Goal: Transaction & Acquisition: Purchase product/service

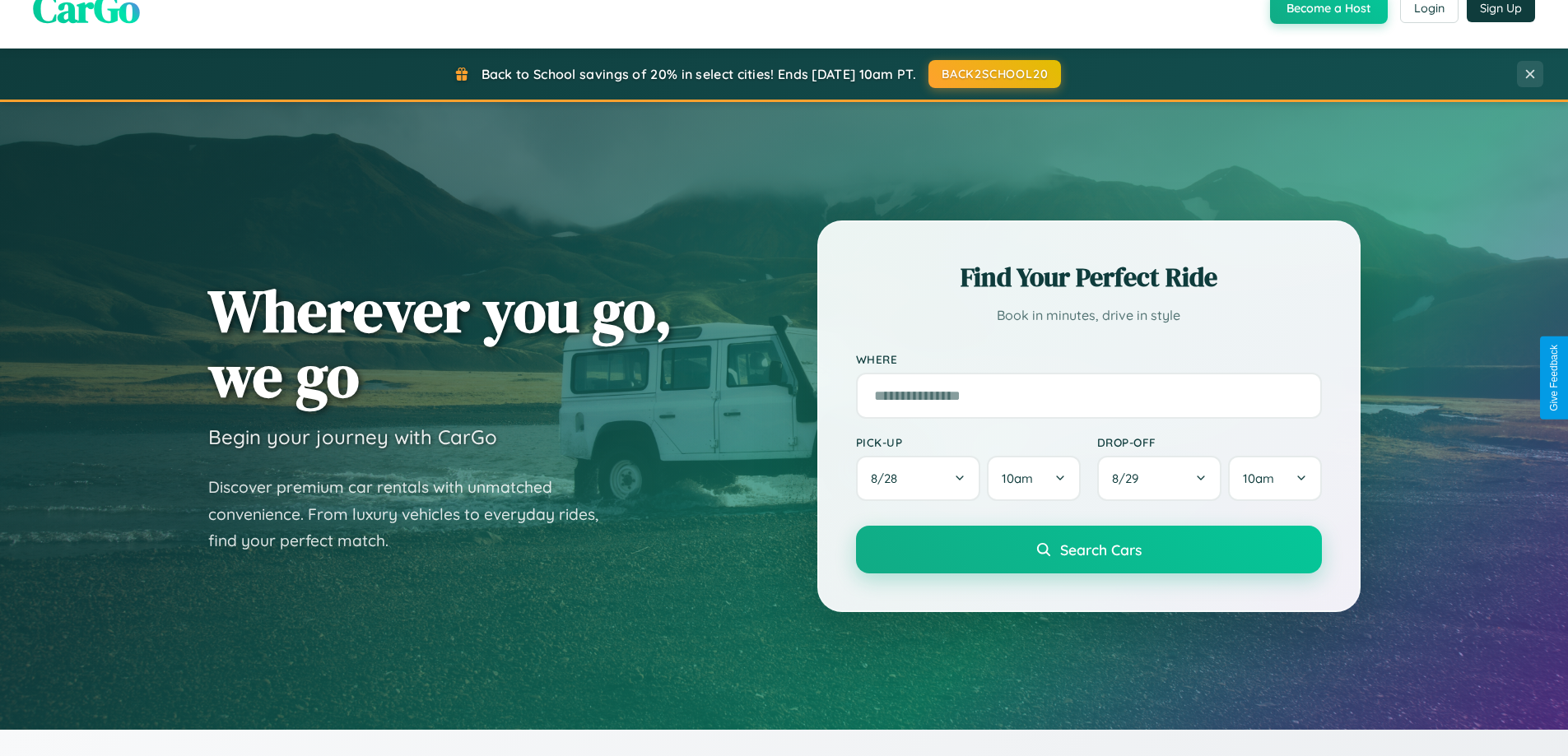
scroll to position [3166, 0]
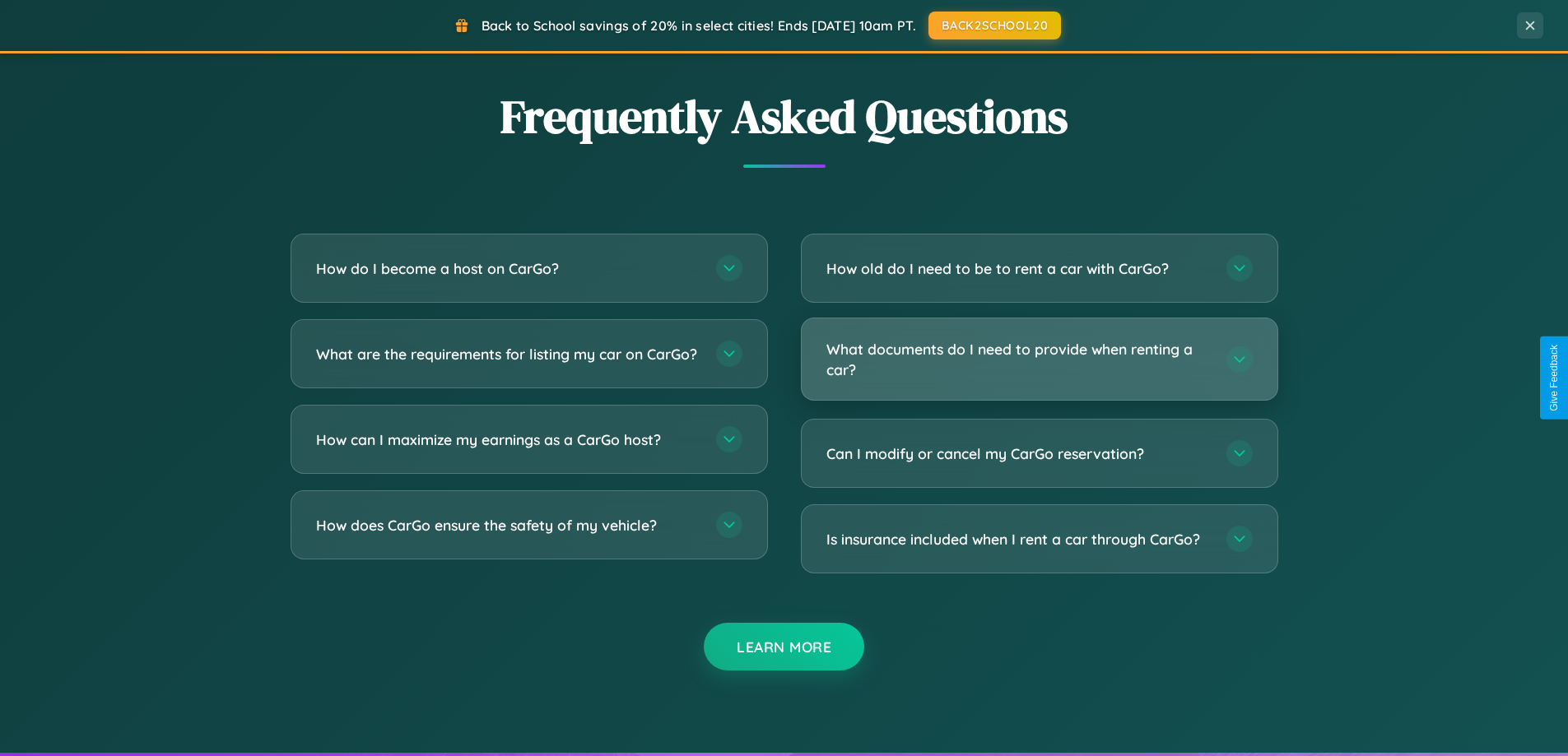
click at [1038, 359] on h3 "What documents do I need to provide when renting a car?" at bounding box center [1018, 359] width 383 height 40
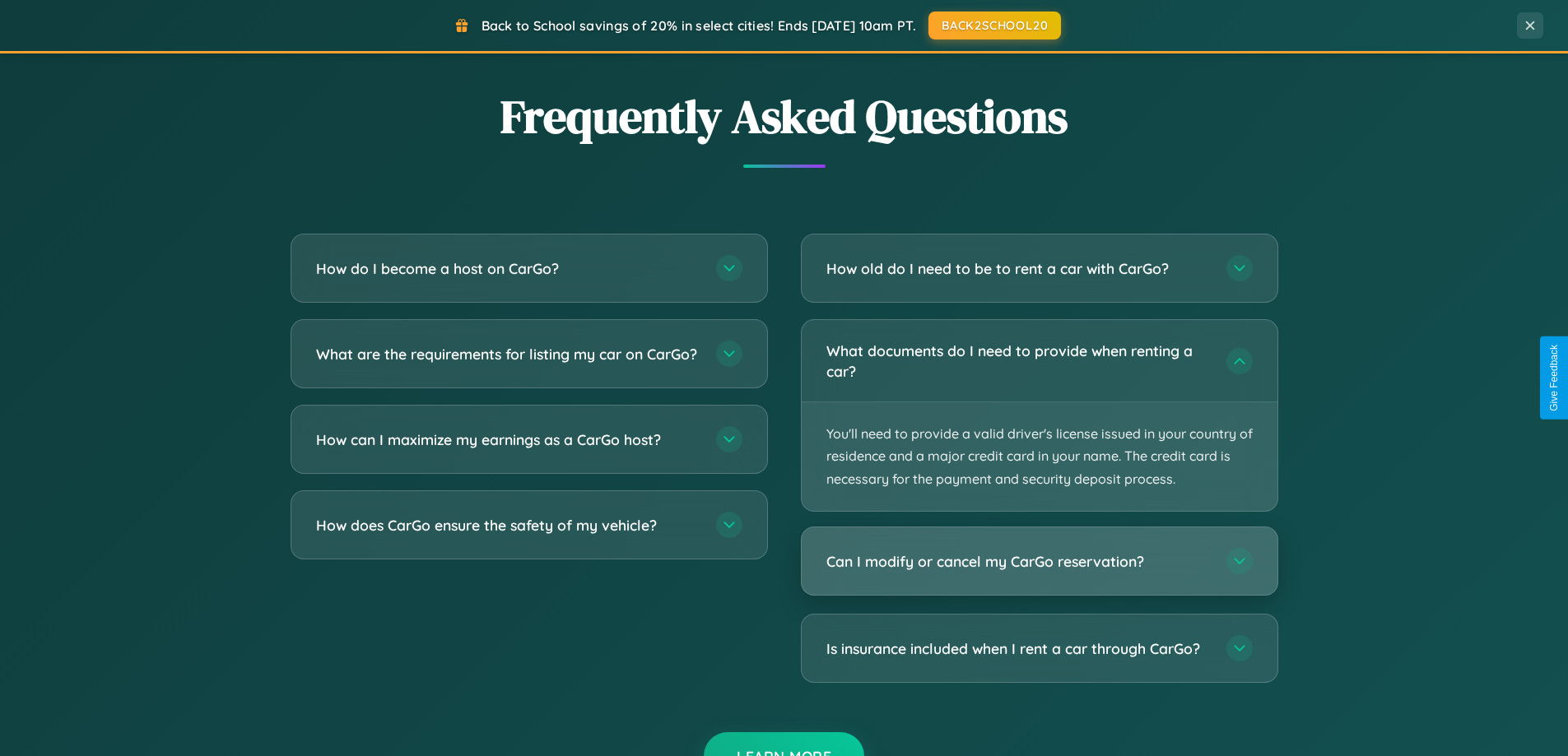
click at [1038, 561] on h3 "Can I modify or cancel my CarGo reservation?" at bounding box center [1018, 562] width 383 height 20
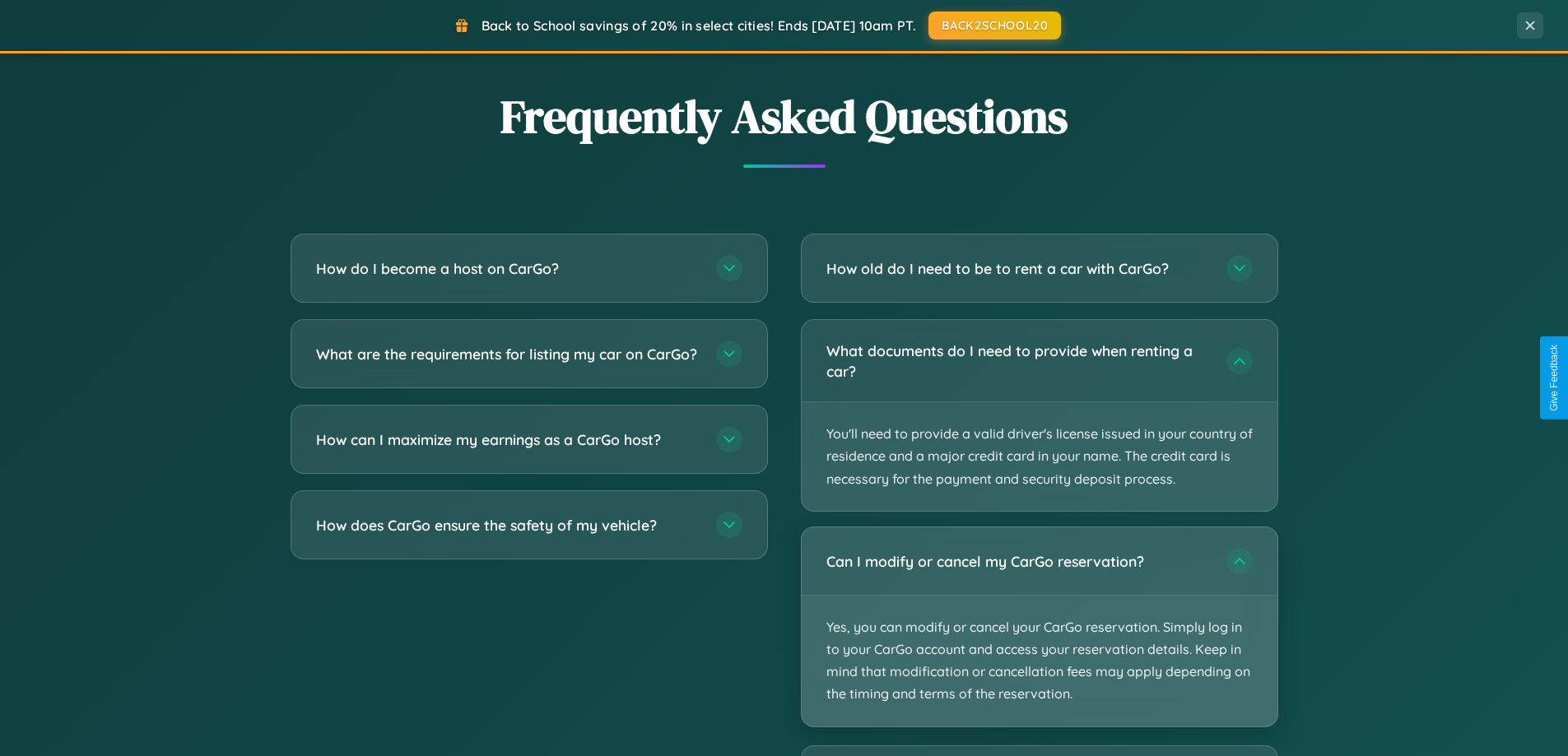
click at [1038, 626] on p "Yes, you can modify or cancel your CarGo reservation. Simply log in to your Car…" at bounding box center [1039, 661] width 476 height 131
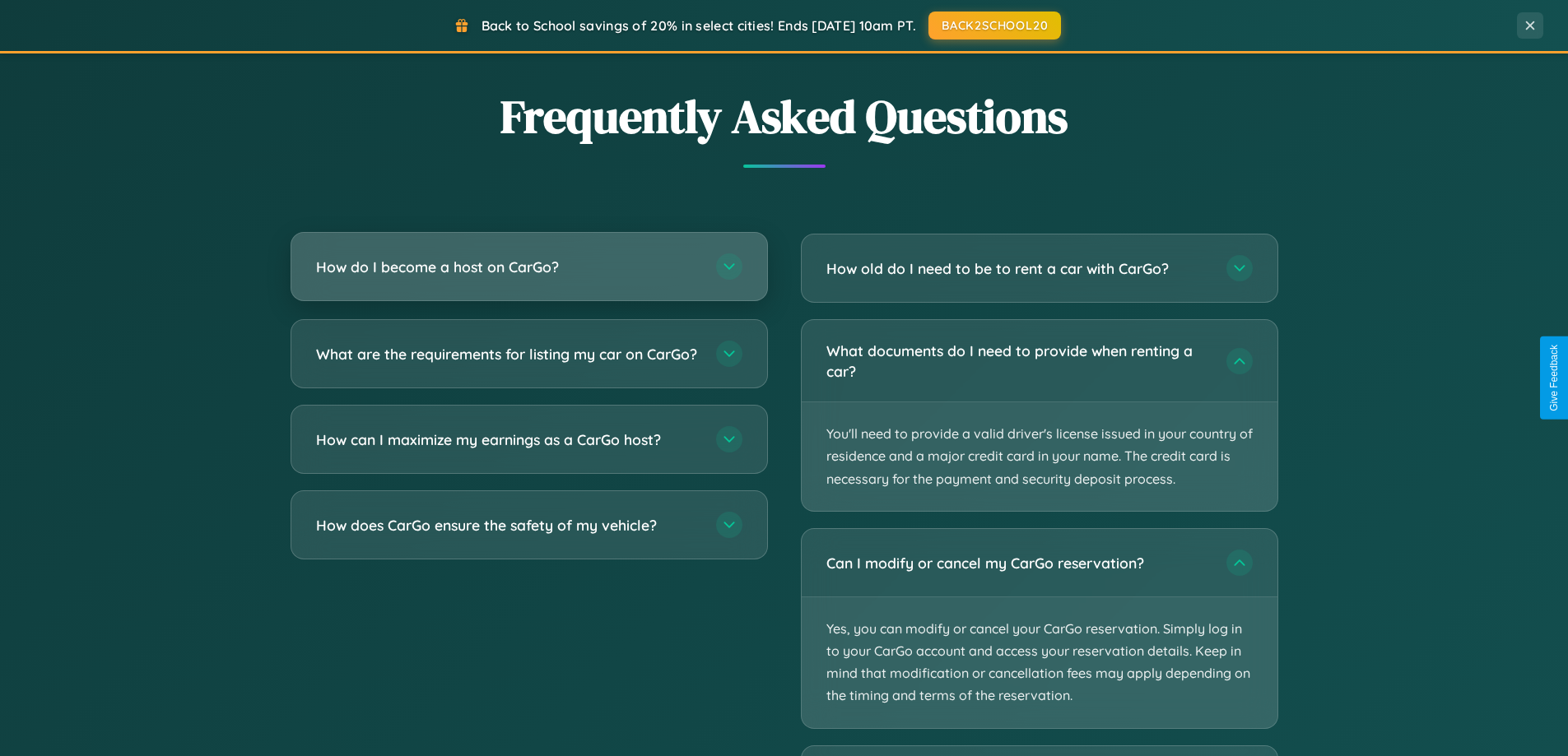
click at [528, 268] on h3 "How do I become a host on CarGo?" at bounding box center [508, 267] width 383 height 20
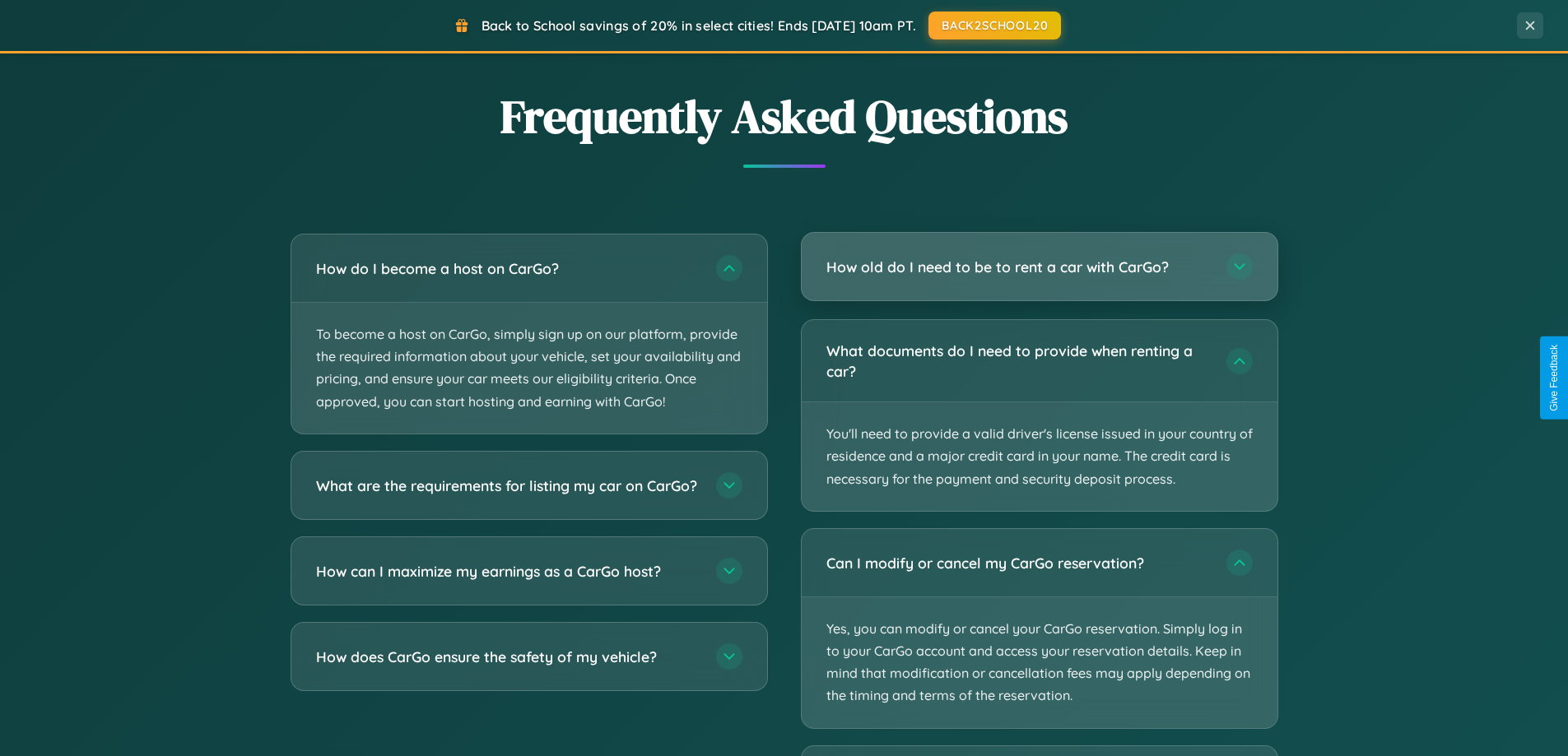
click at [1038, 267] on h3 "How old do I need to be to rent a car with CarGo?" at bounding box center [1018, 267] width 383 height 20
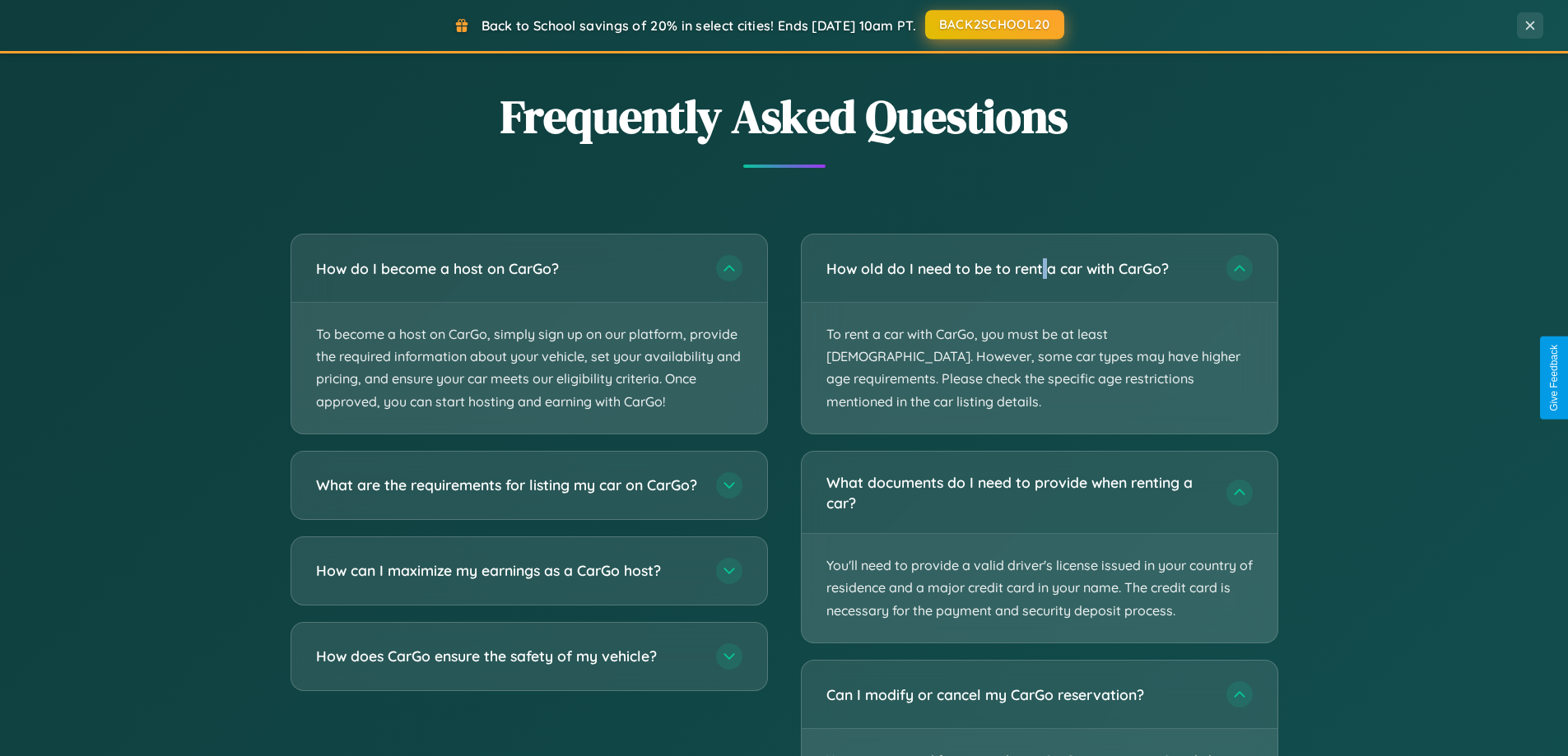
click at [993, 25] on button "BACK2SCHOOL20" at bounding box center [994, 25] width 139 height 29
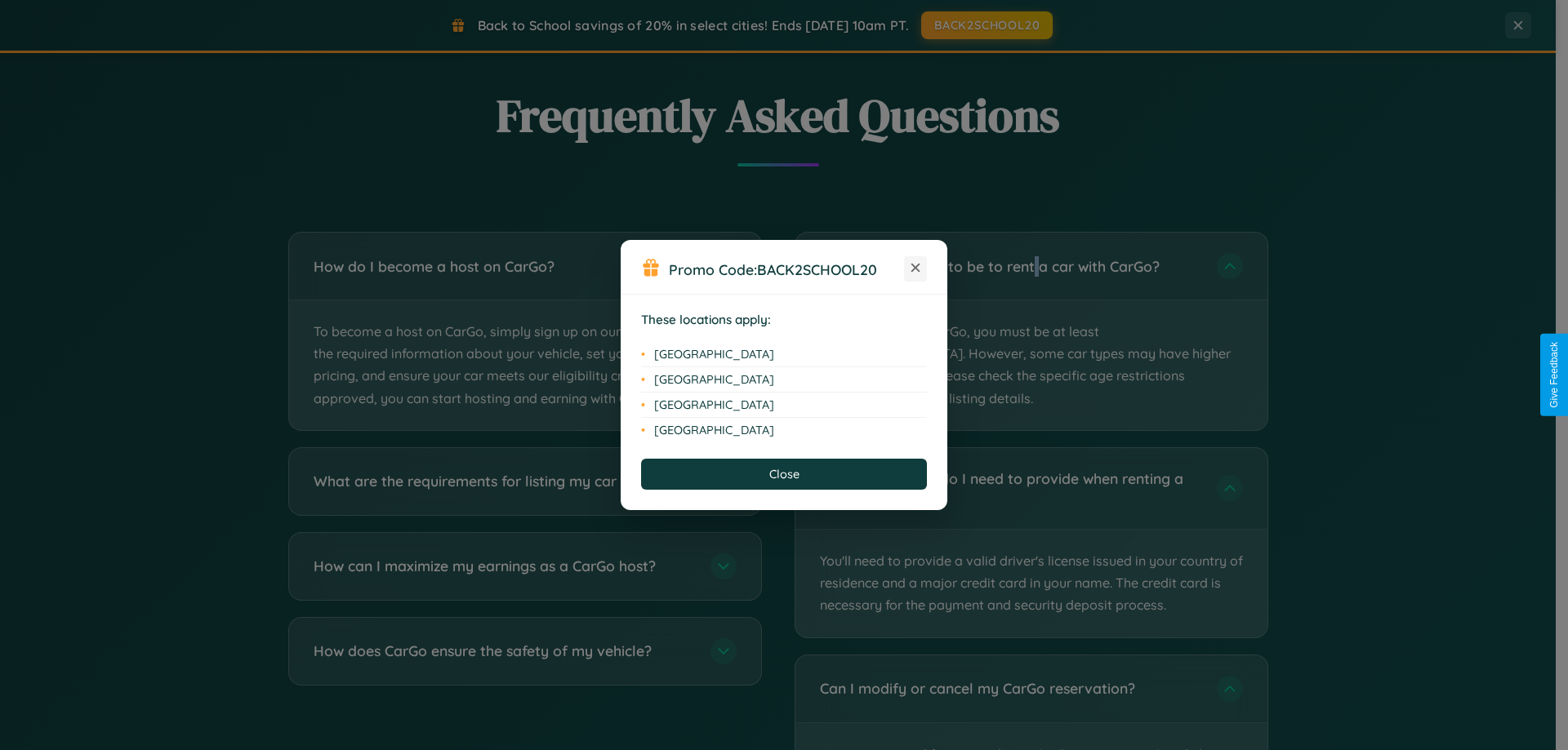
click at [916, 268] on icon at bounding box center [916, 268] width 9 height 9
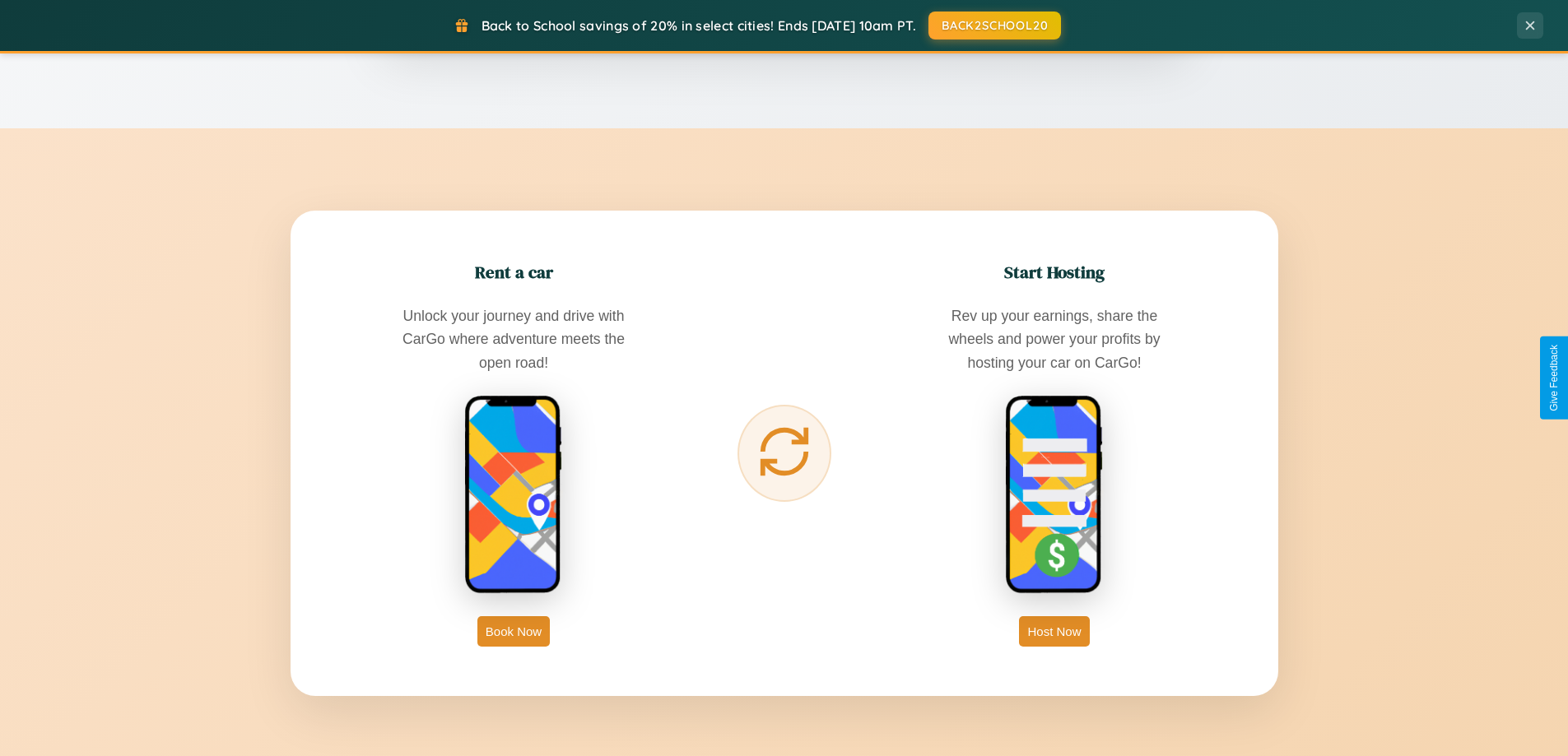
scroll to position [1133, 0]
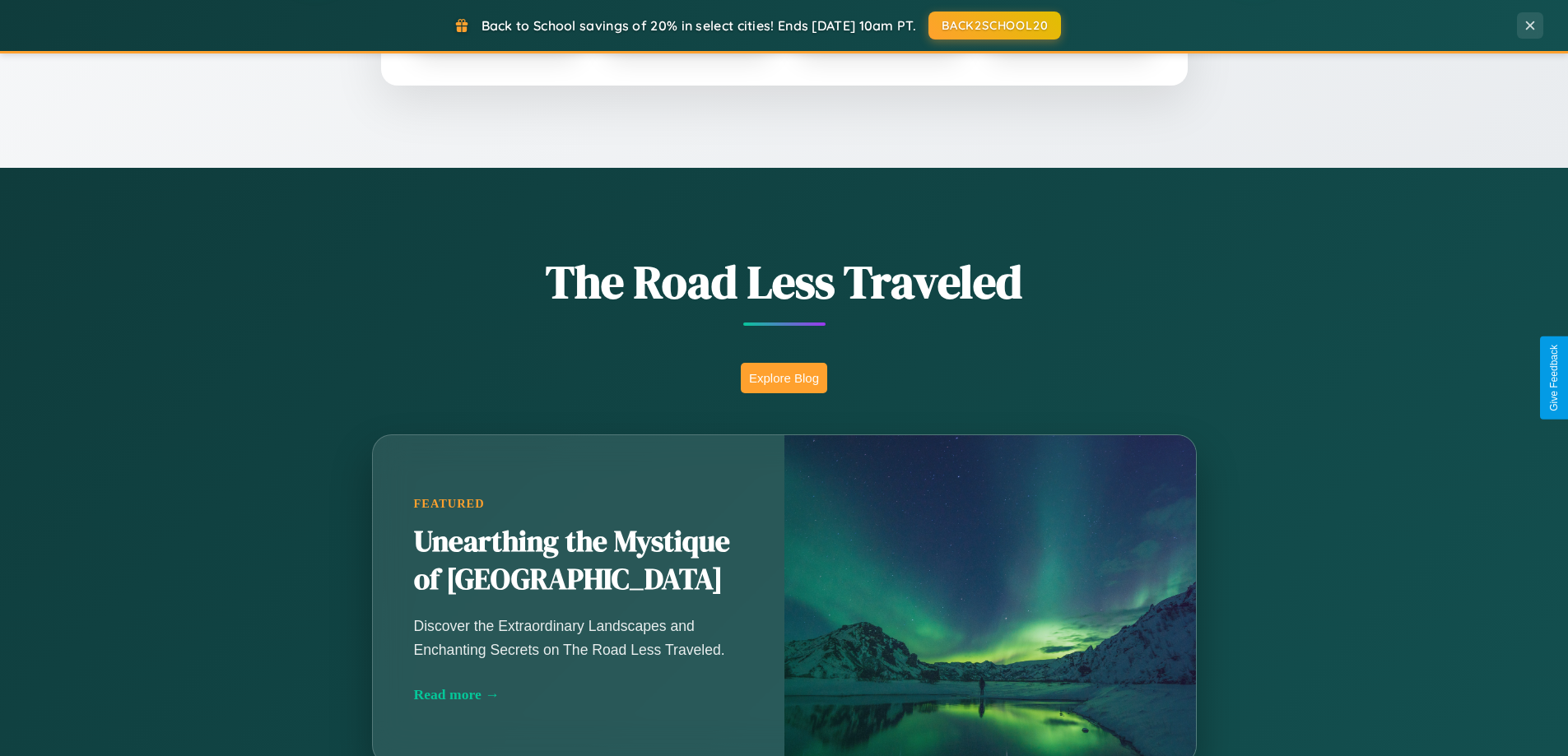
click at [784, 378] on button "Explore Blog" at bounding box center [784, 378] width 86 height 30
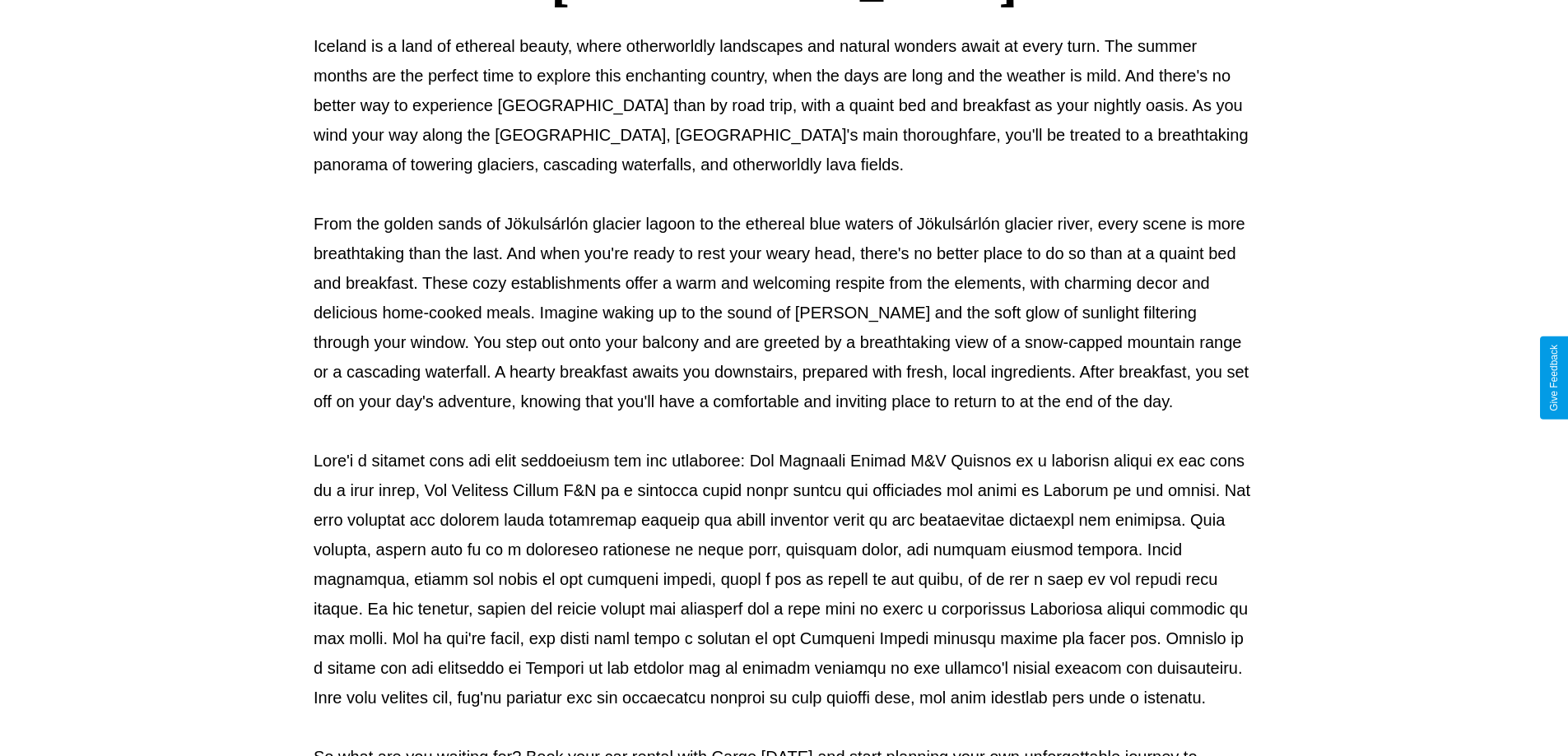
scroll to position [532, 0]
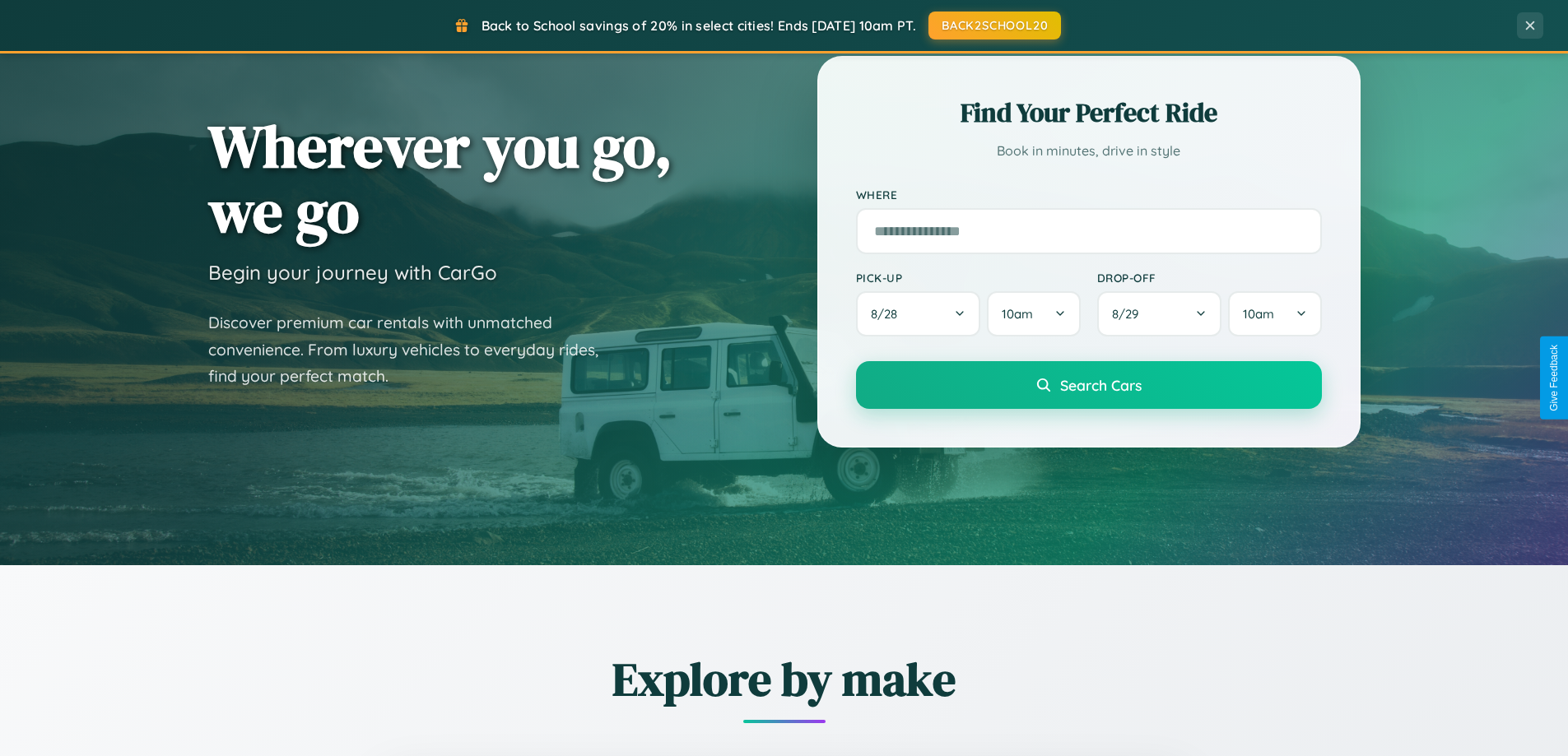
scroll to position [49, 0]
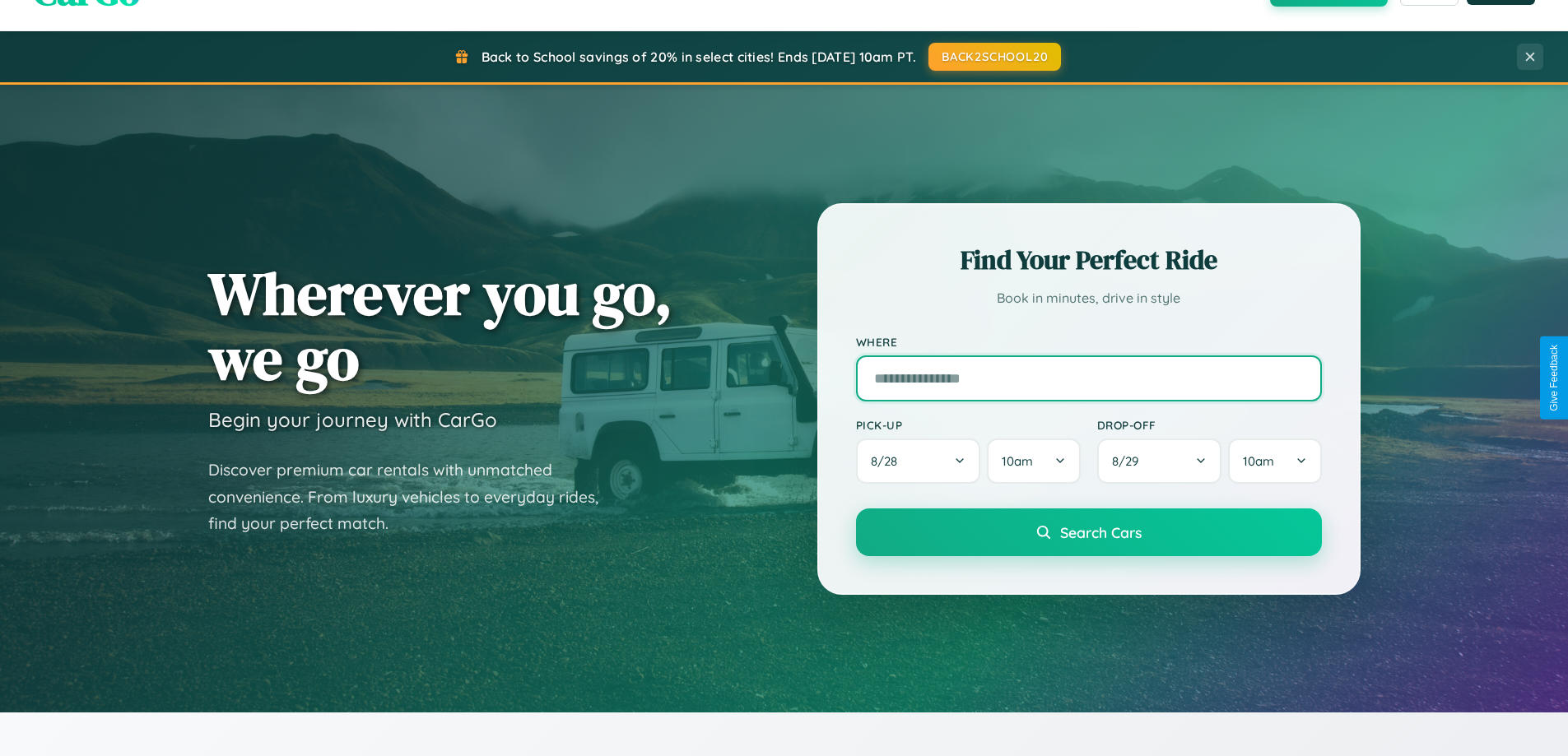
click at [1088, 378] on input "text" at bounding box center [1089, 378] width 466 height 46
type input "******"
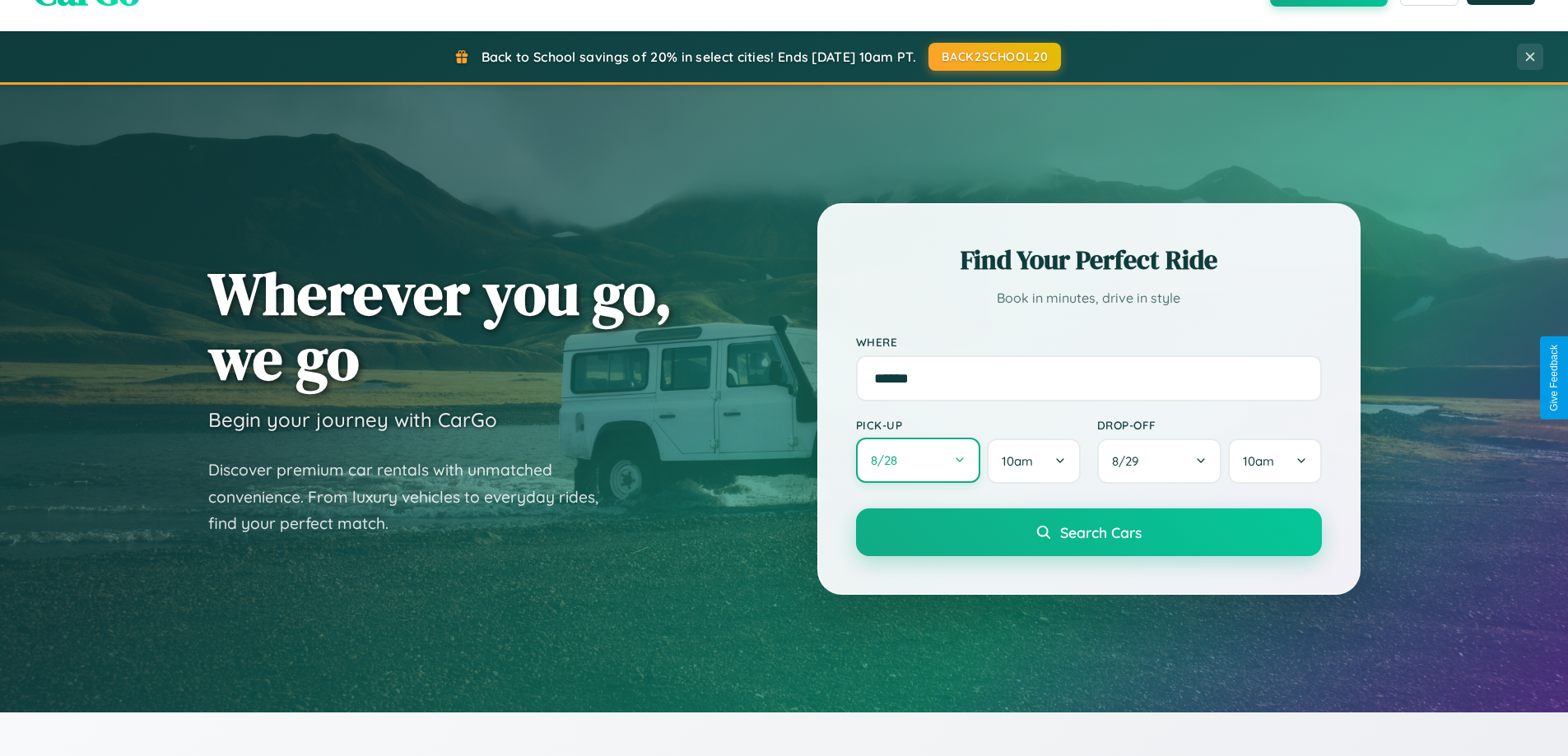
click at [917, 461] on button "8 / 28" at bounding box center [918, 460] width 125 height 45
select select "*"
select select "****"
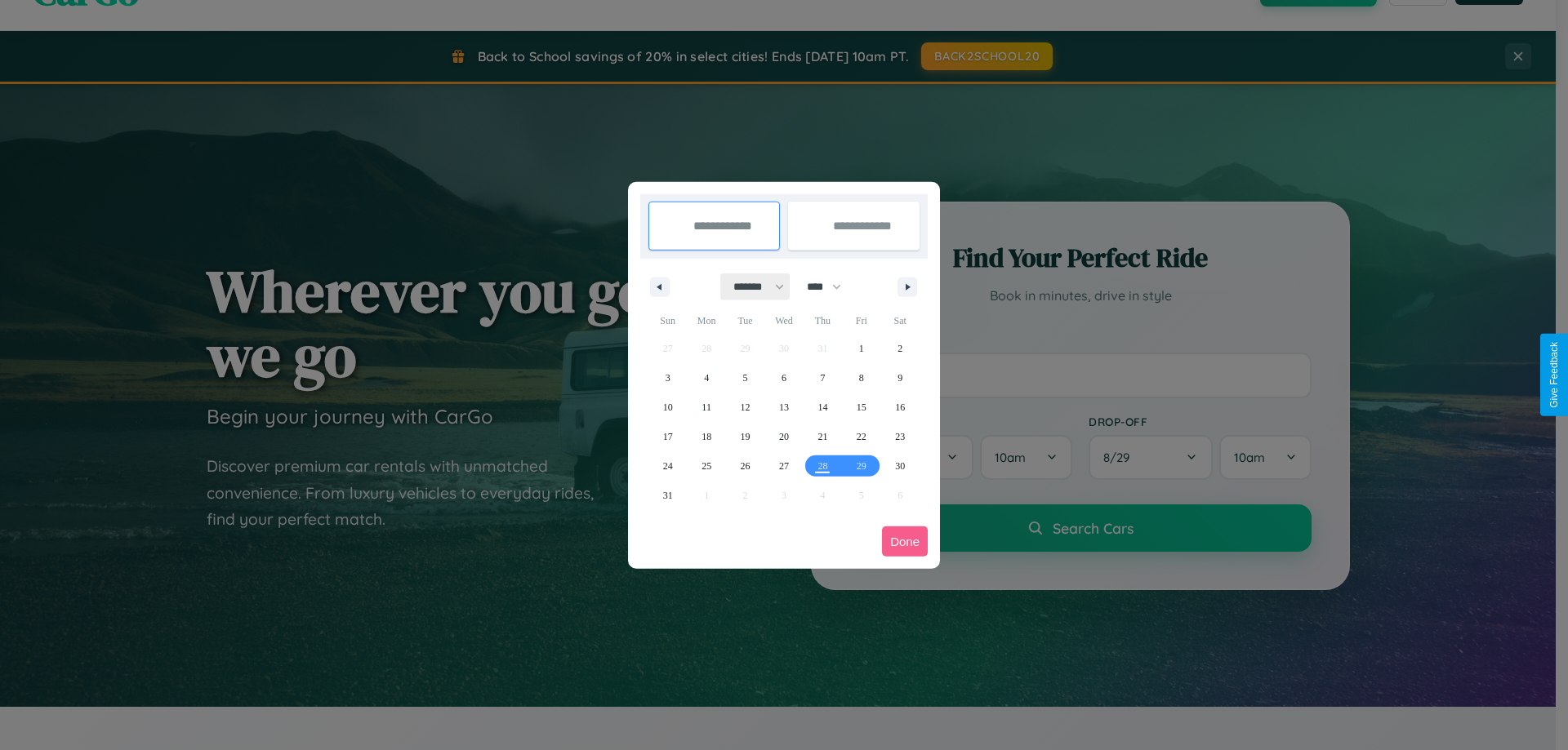
drag, startPoint x: 751, startPoint y: 286, endPoint x: 784, endPoint y: 327, distance: 52.6
click at [751, 286] on select "******* ******** ***** ***** *** **** **** ****** ********* ******* ******** **…" at bounding box center [756, 287] width 69 height 27
select select "*"
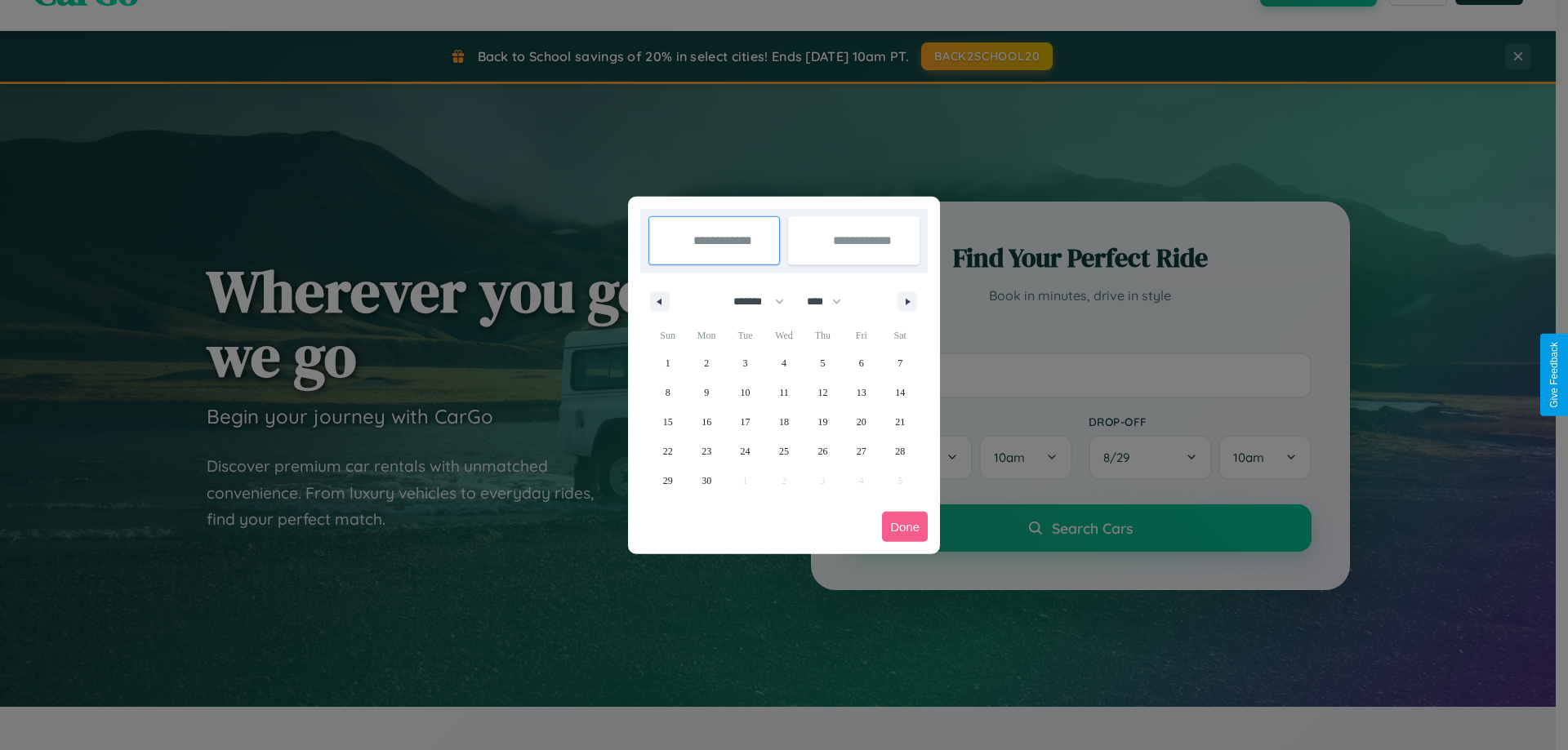
drag, startPoint x: 831, startPoint y: 301, endPoint x: 784, endPoint y: 327, distance: 53.7
click at [831, 301] on select "**** **** **** **** **** **** **** **** **** **** **** **** **** **** **** ****…" at bounding box center [823, 302] width 49 height 27
select select "****"
click at [860, 421] on span "19" at bounding box center [861, 422] width 10 height 29
type input "**********"
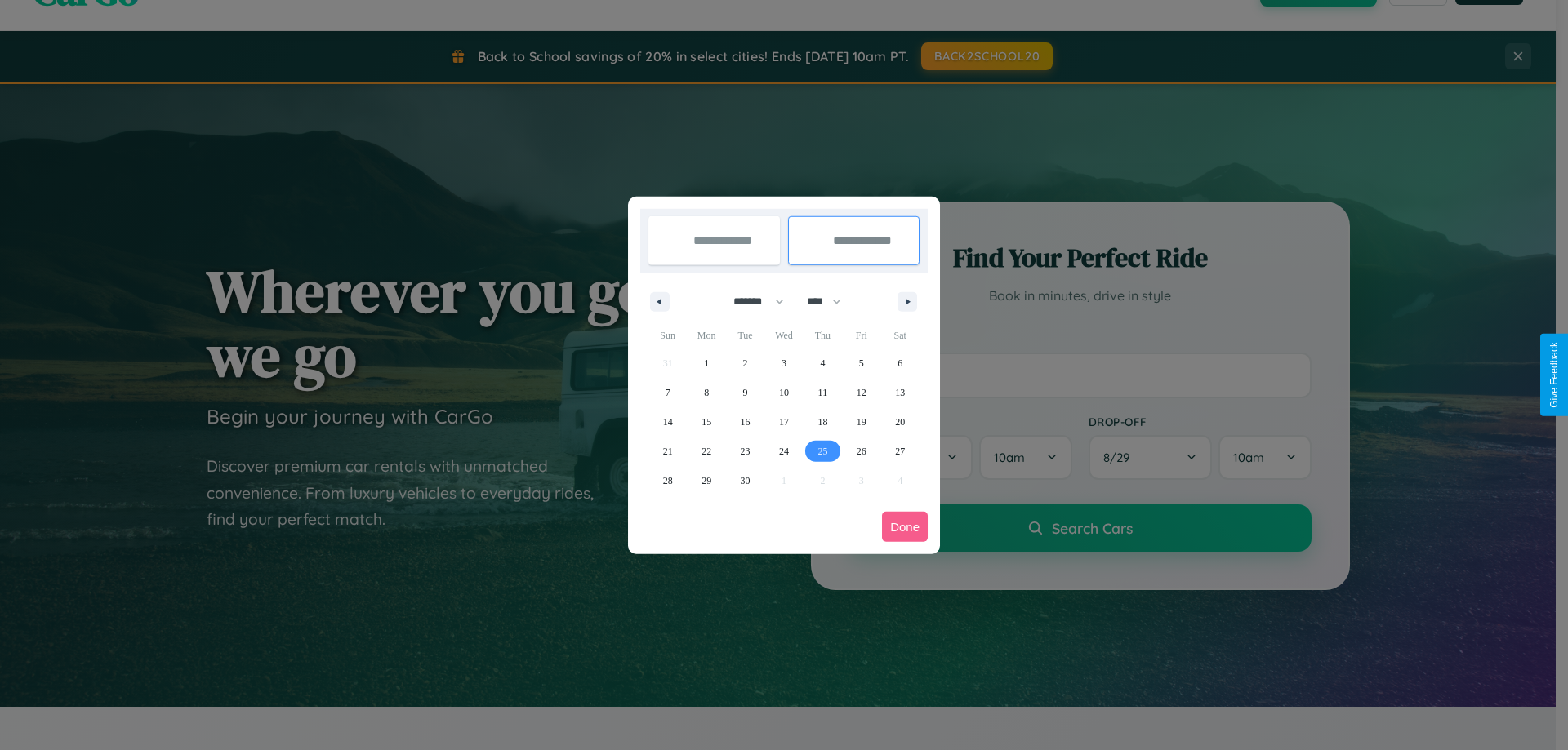
click at [822, 451] on span "25" at bounding box center [822, 451] width 10 height 29
type input "**********"
click at [905, 526] on button "Done" at bounding box center [905, 526] width 45 height 30
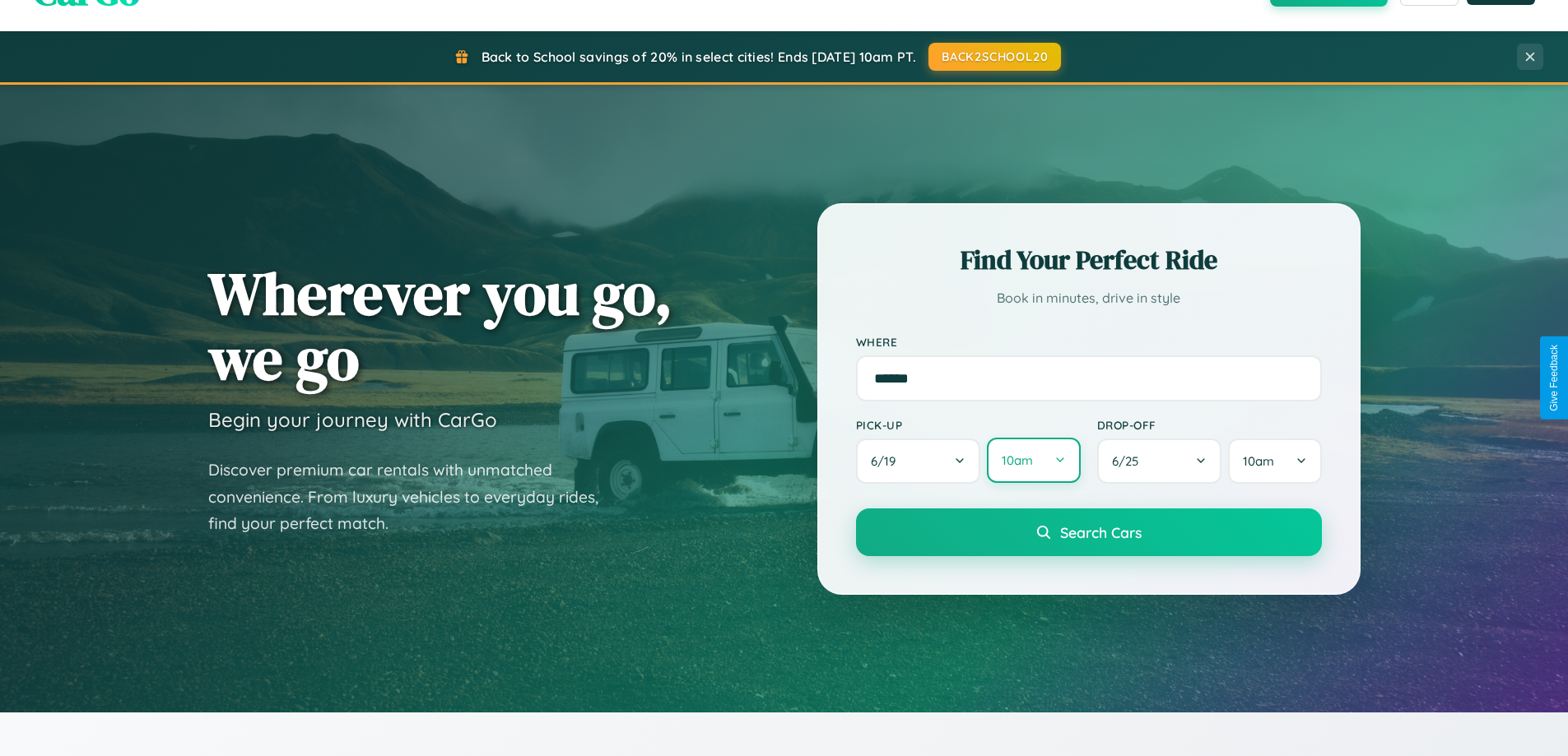
click at [1033, 461] on button "10am" at bounding box center [1033, 460] width 93 height 45
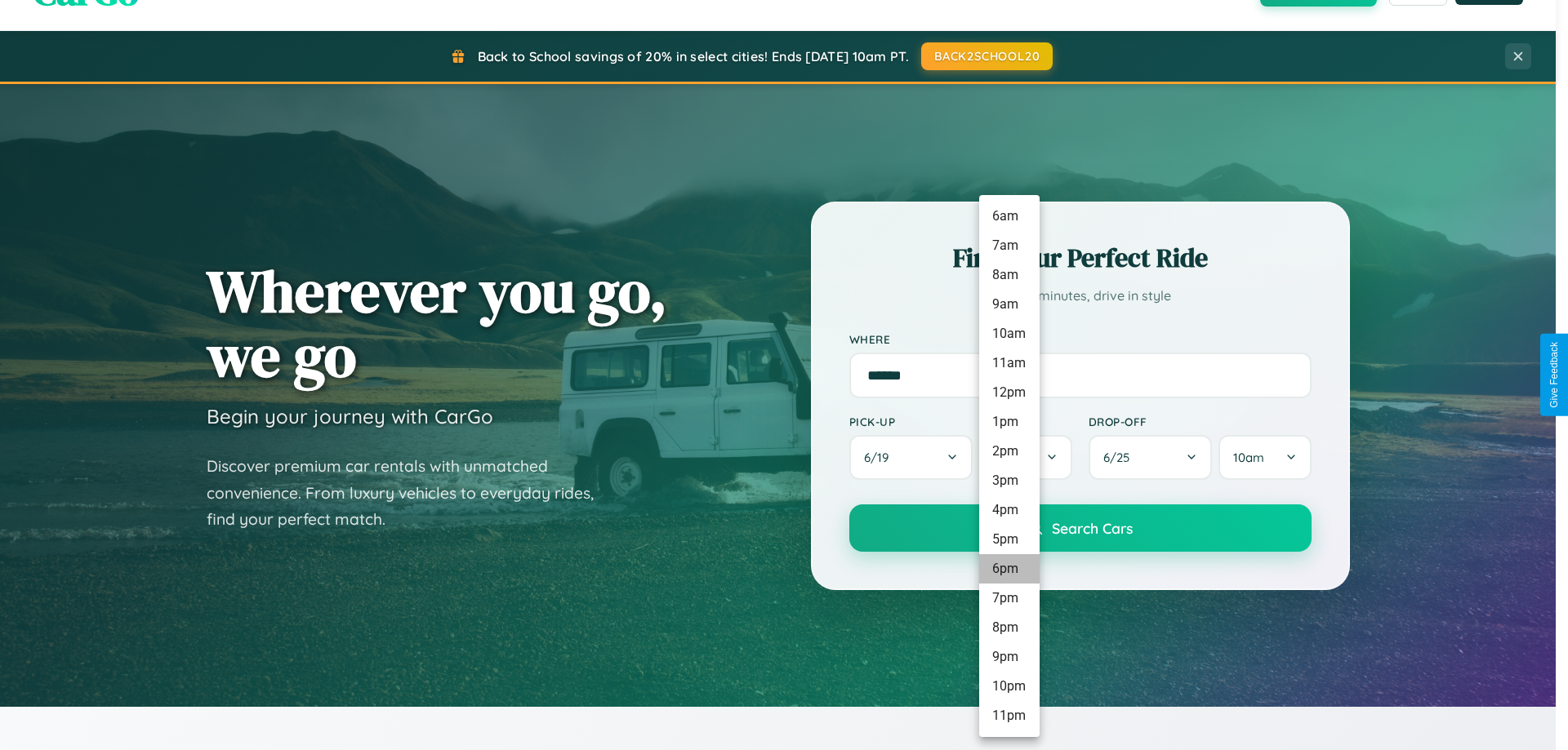
click at [1009, 569] on li "6pm" at bounding box center [1010, 569] width 60 height 29
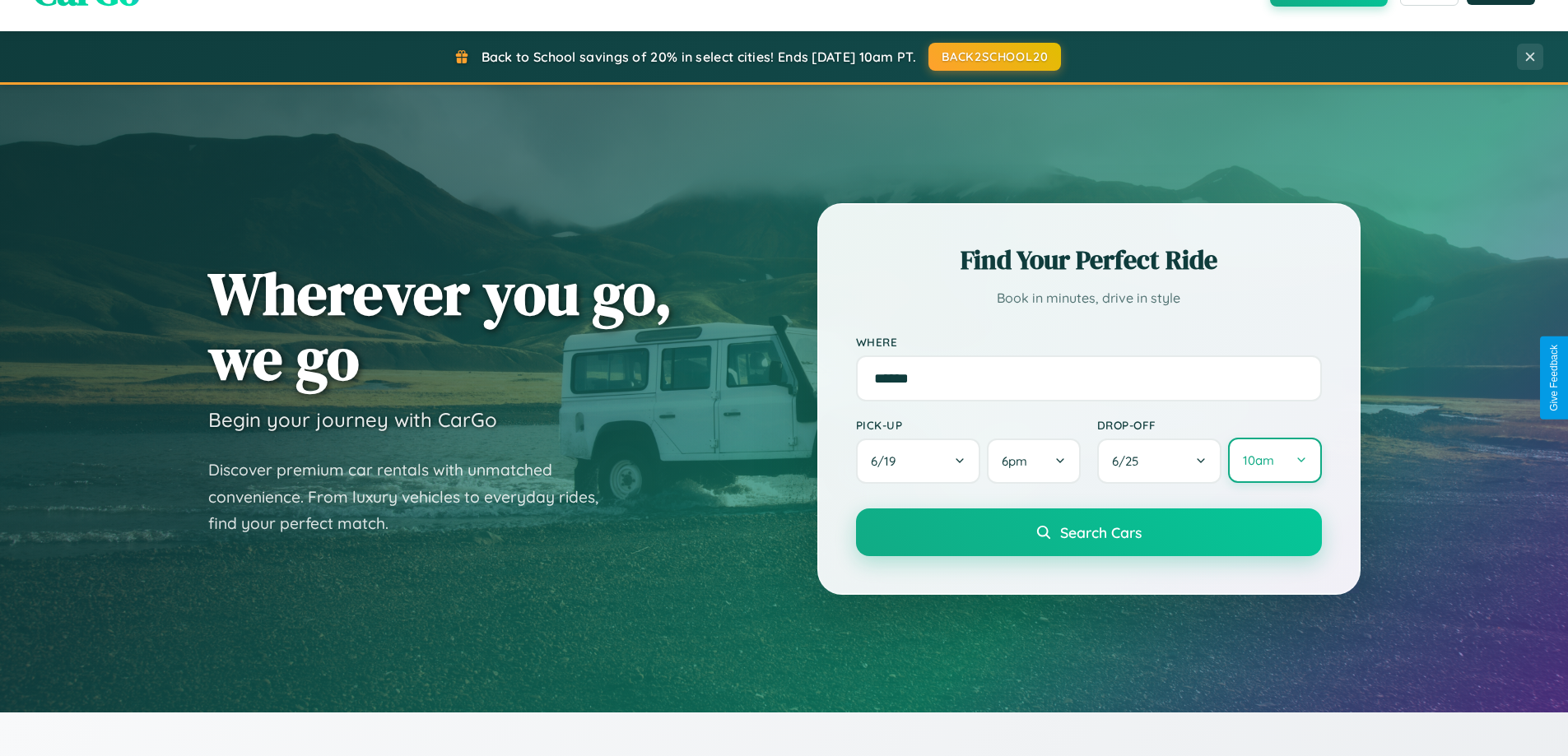
click at [1274, 461] on button "10am" at bounding box center [1274, 460] width 93 height 45
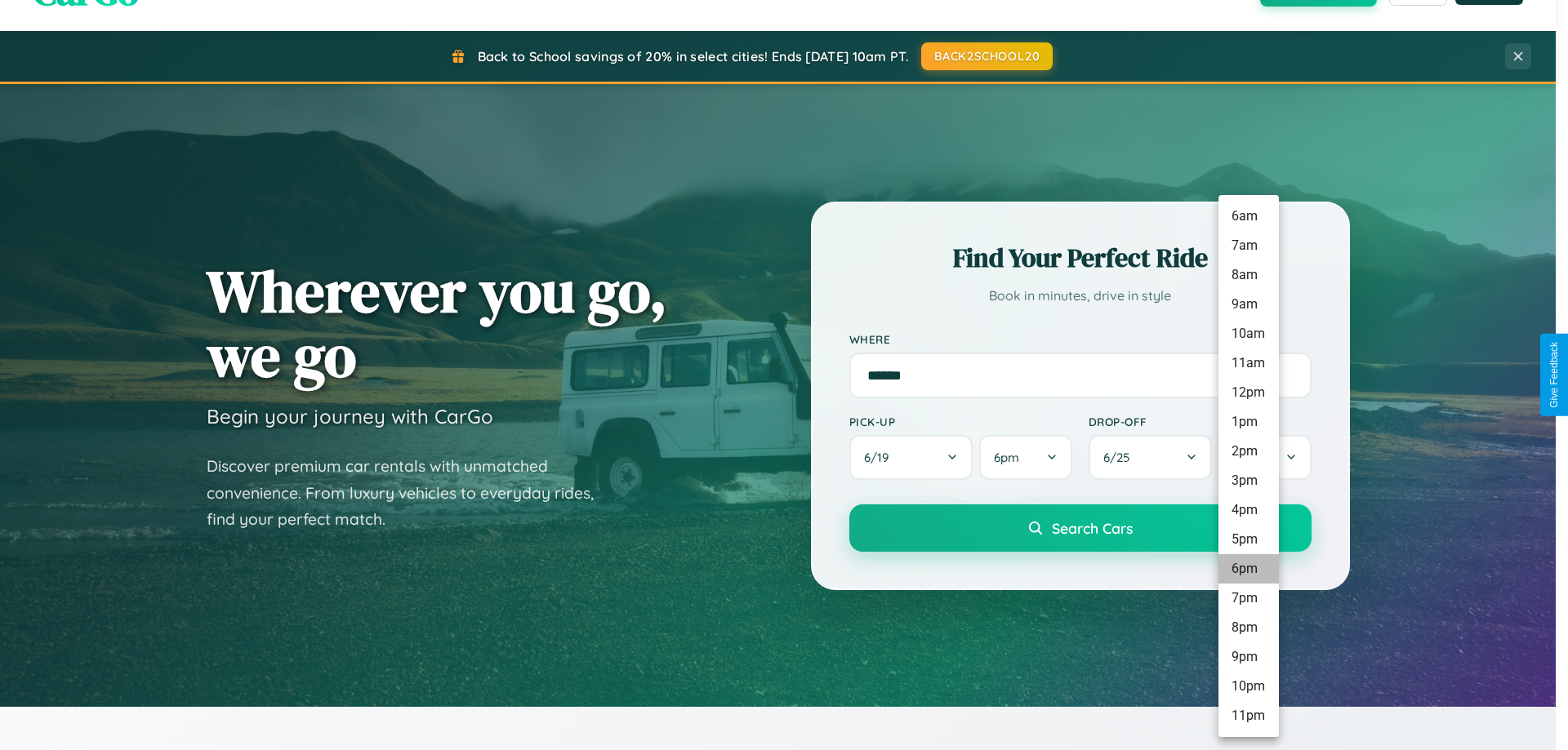
click at [1248, 569] on li "6pm" at bounding box center [1249, 569] width 60 height 29
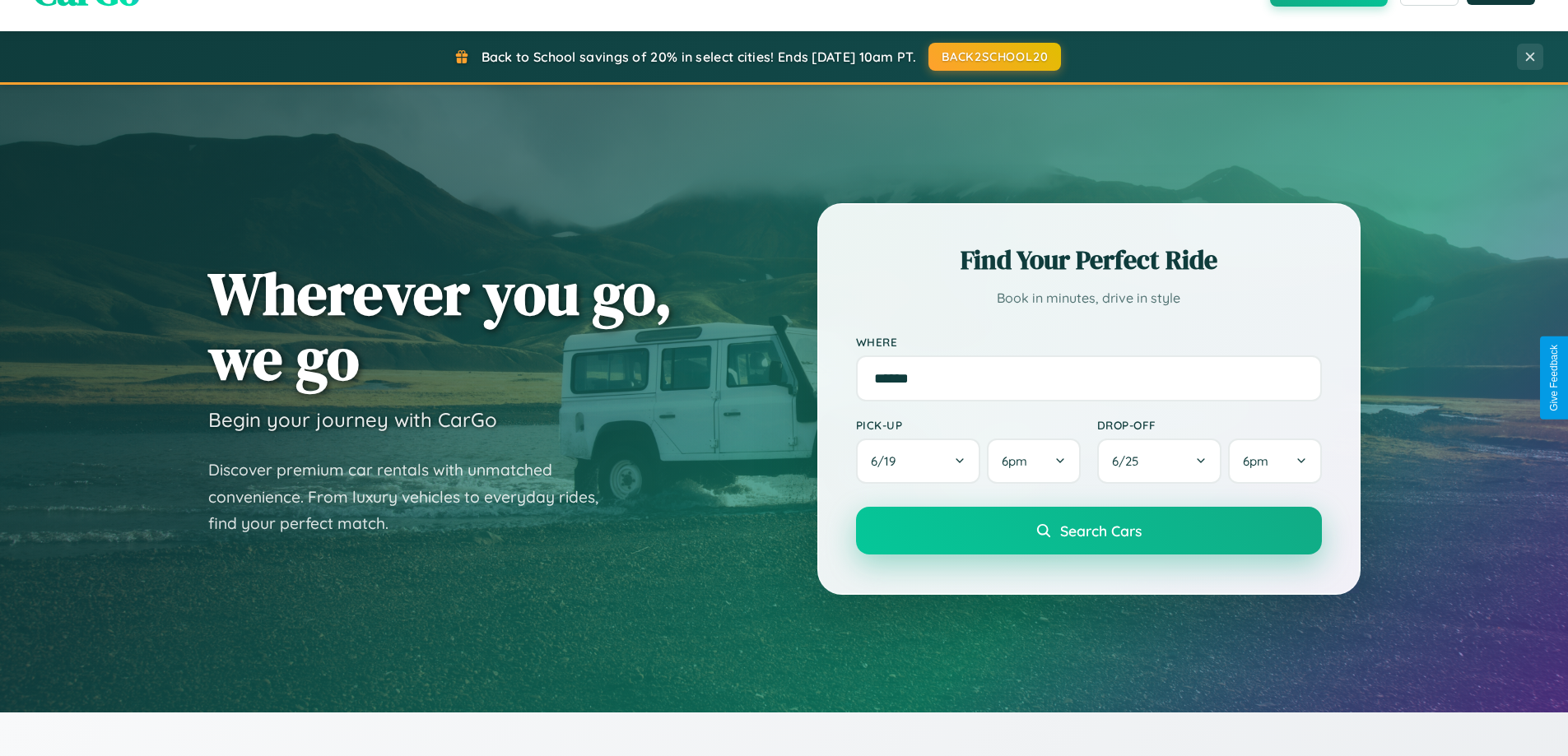
click at [1088, 532] on span "Search Cars" at bounding box center [1101, 531] width 82 height 18
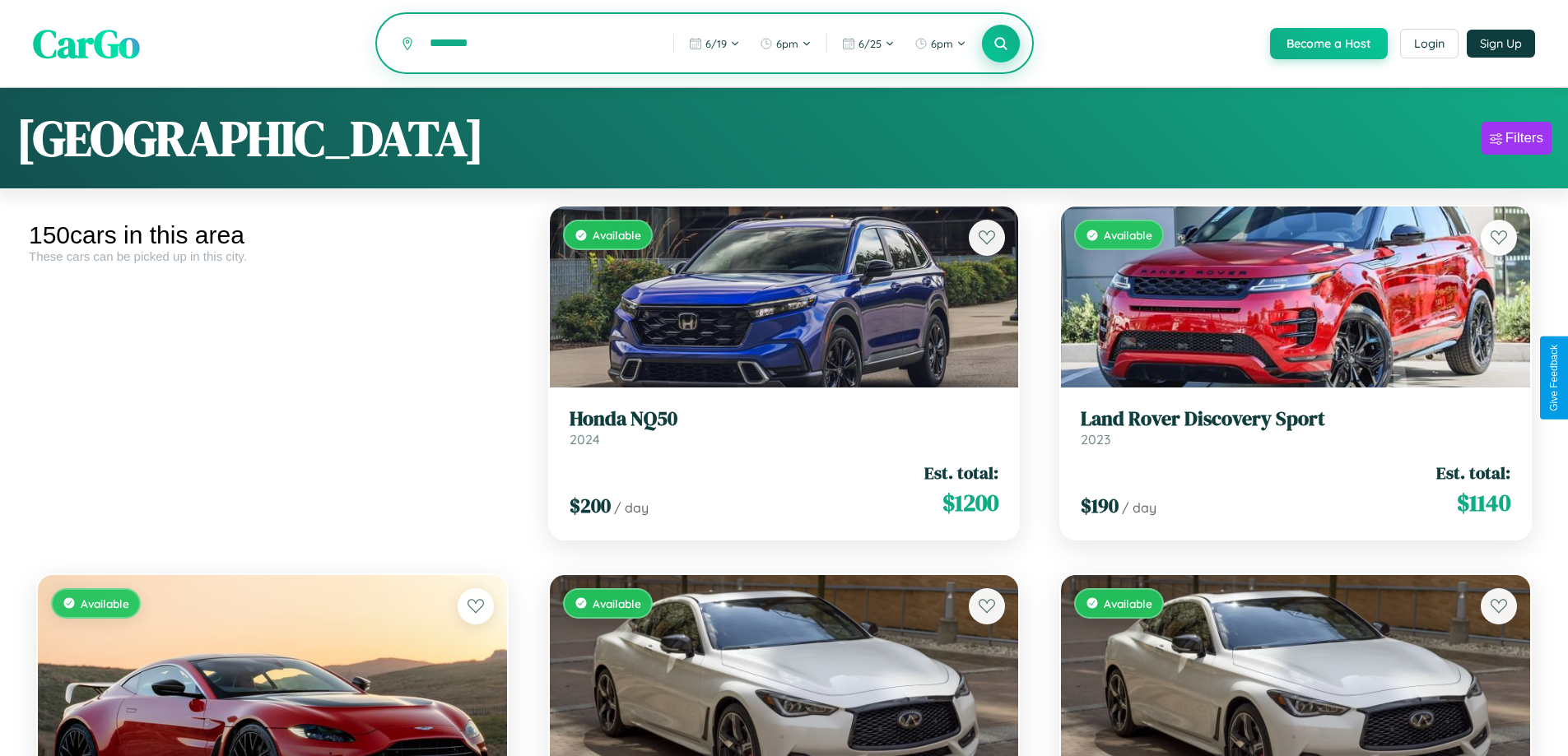
type input "********"
click at [1000, 44] on icon at bounding box center [1001, 43] width 16 height 16
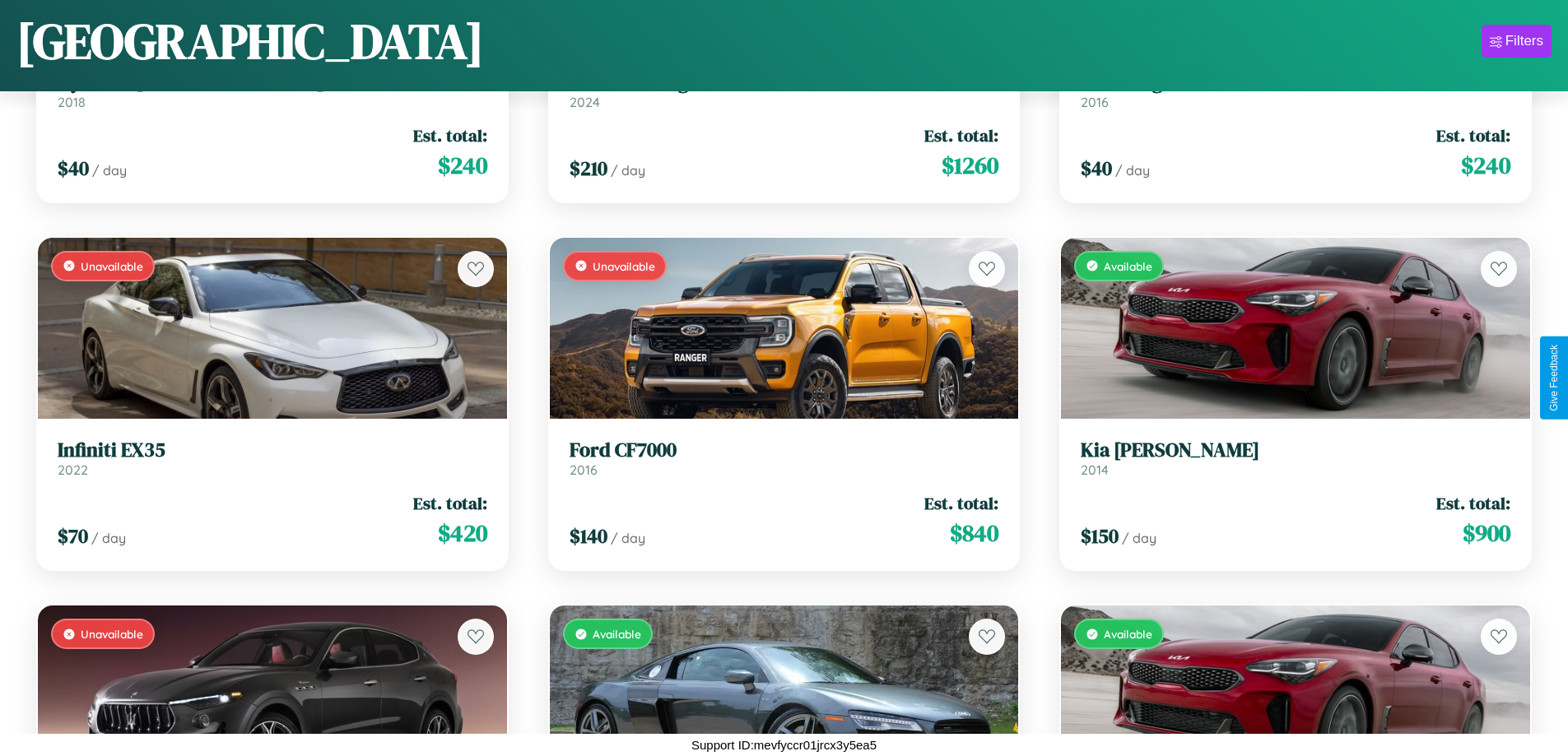
scroll to position [4285, 0]
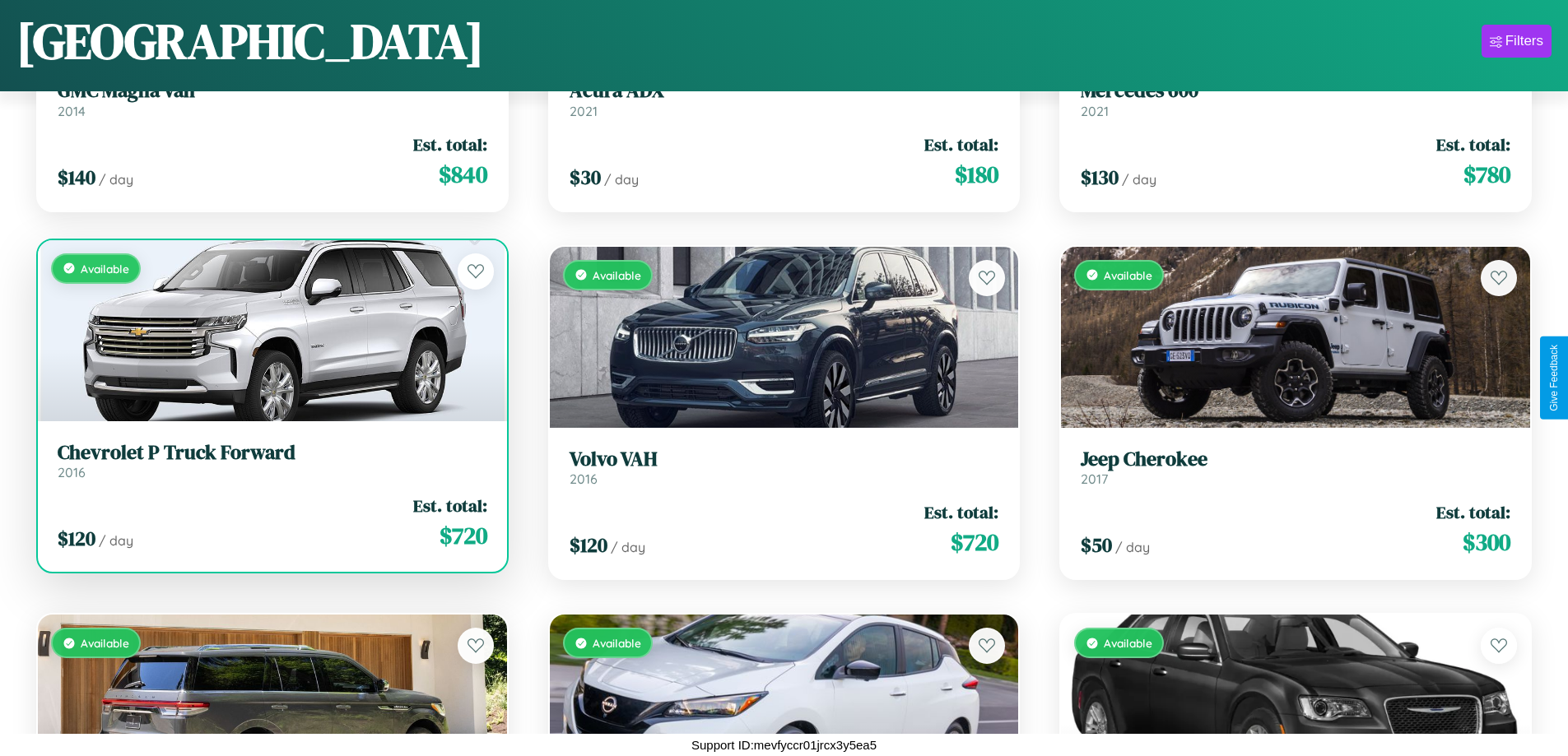
click at [270, 464] on h3 "Chevrolet P Truck Forward" at bounding box center [272, 453] width 430 height 24
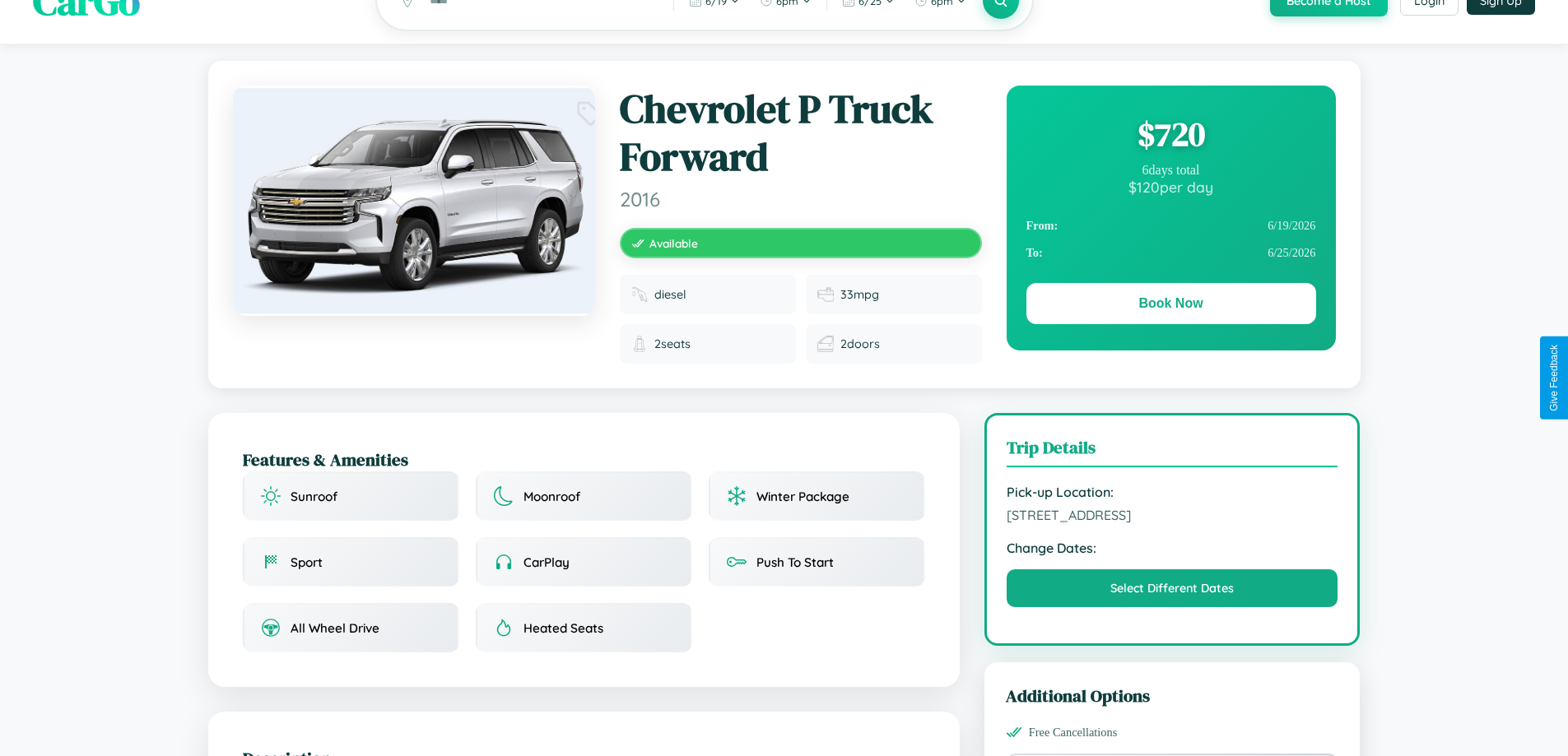
scroll to position [191, 0]
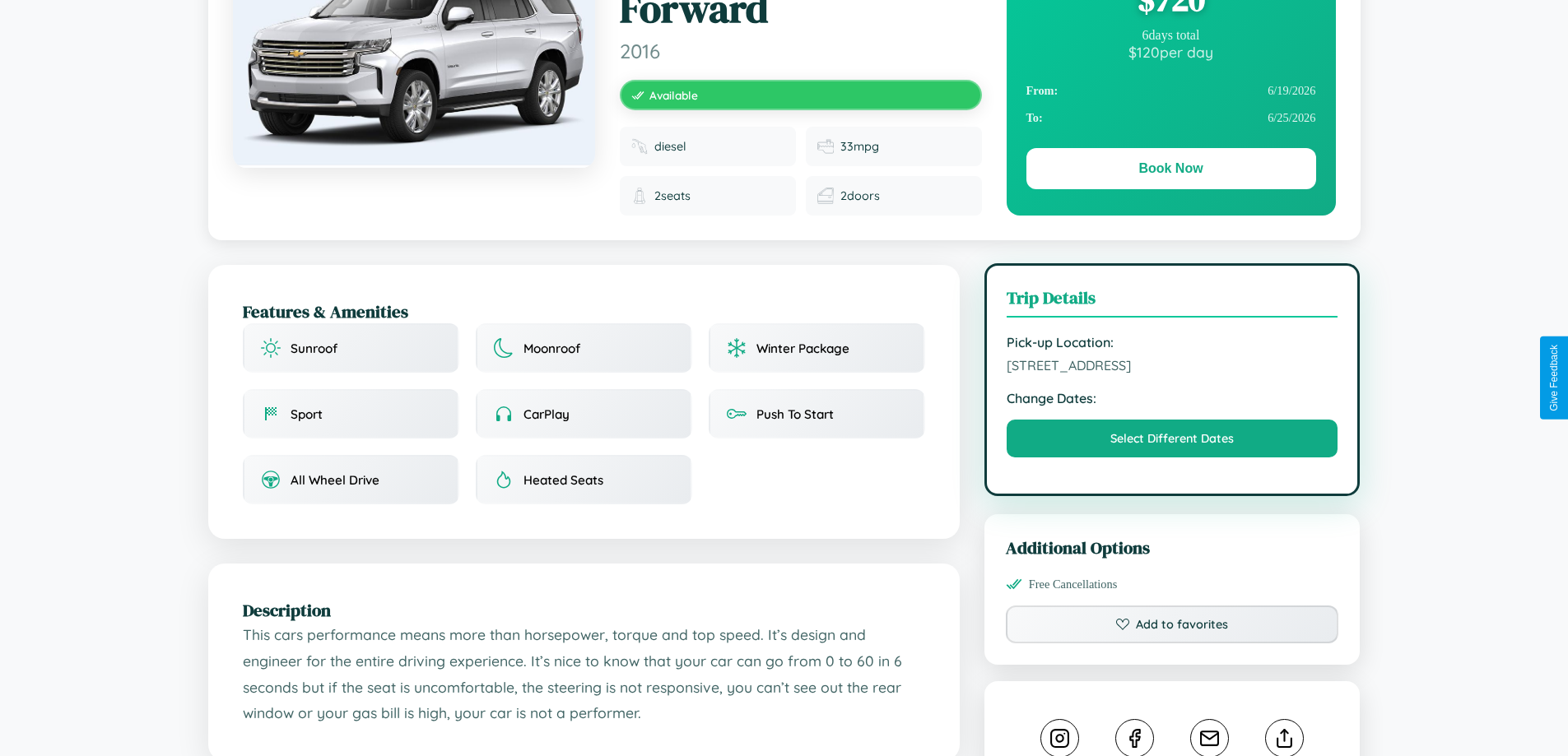
click at [1172, 374] on span "[STREET_ADDRESS]" at bounding box center [1172, 366] width 332 height 16
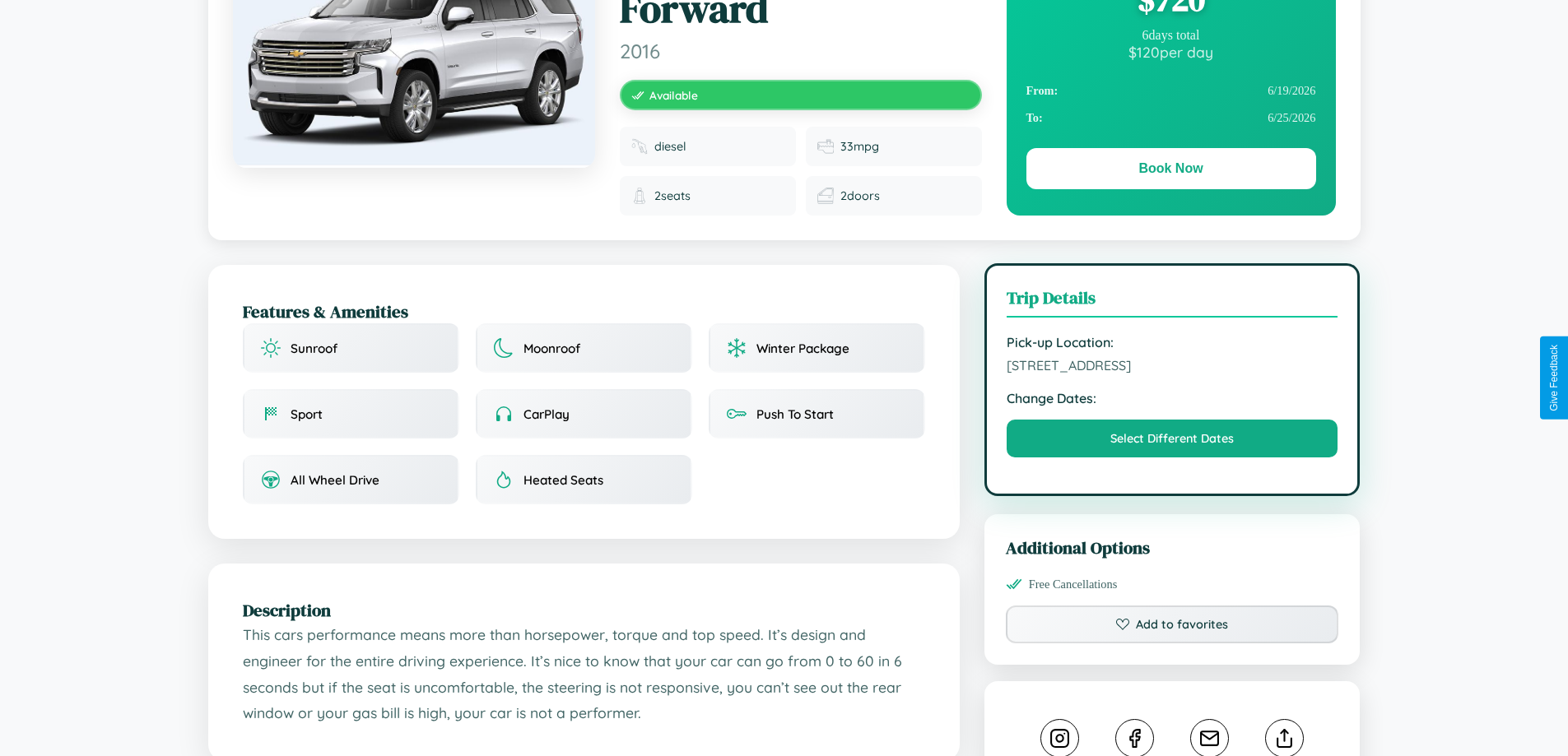
click at [1172, 374] on span "[STREET_ADDRESS]" at bounding box center [1172, 366] width 332 height 16
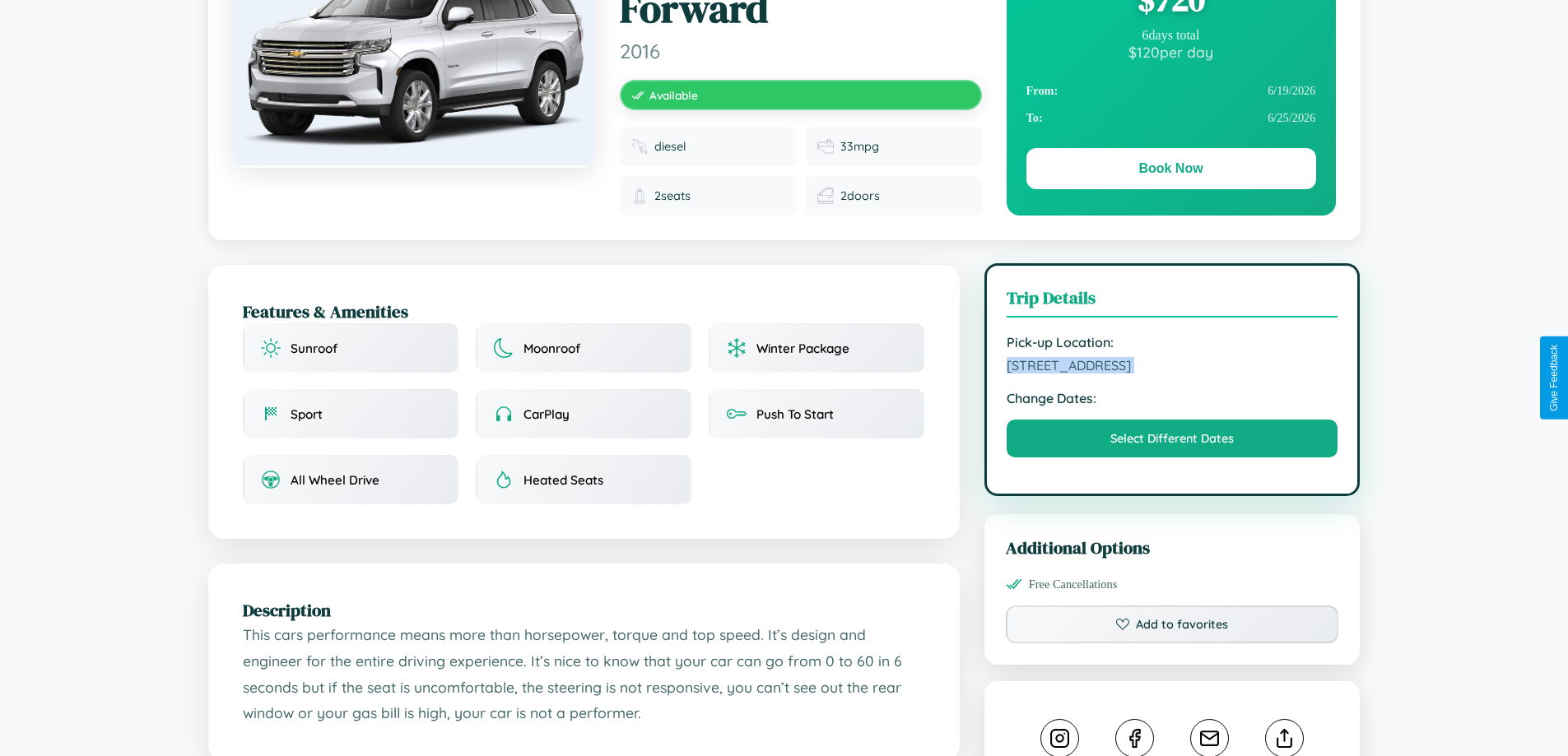
click at [1172, 374] on span "[STREET_ADDRESS]" at bounding box center [1172, 366] width 332 height 16
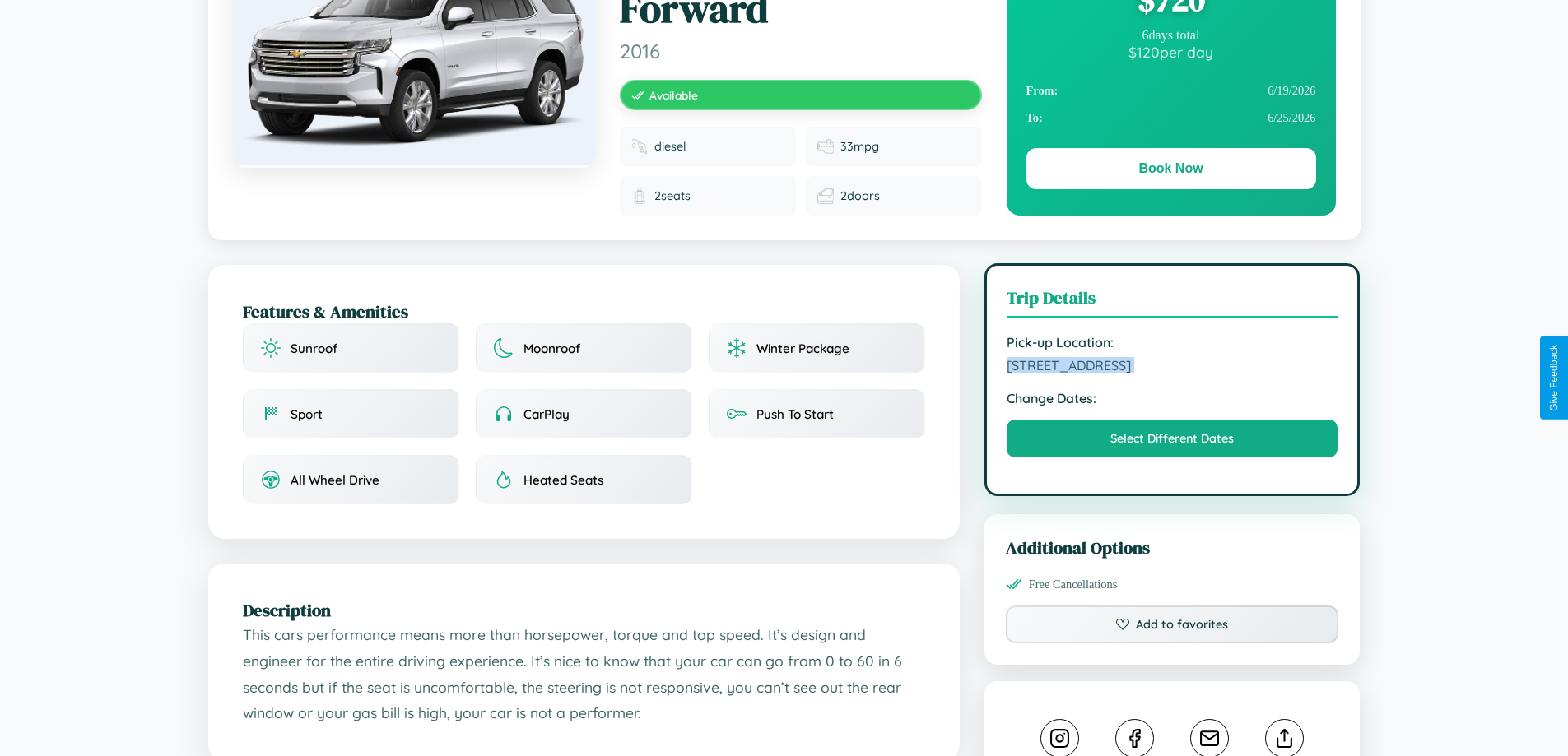
click at [1172, 374] on span "[STREET_ADDRESS]" at bounding box center [1172, 366] width 332 height 16
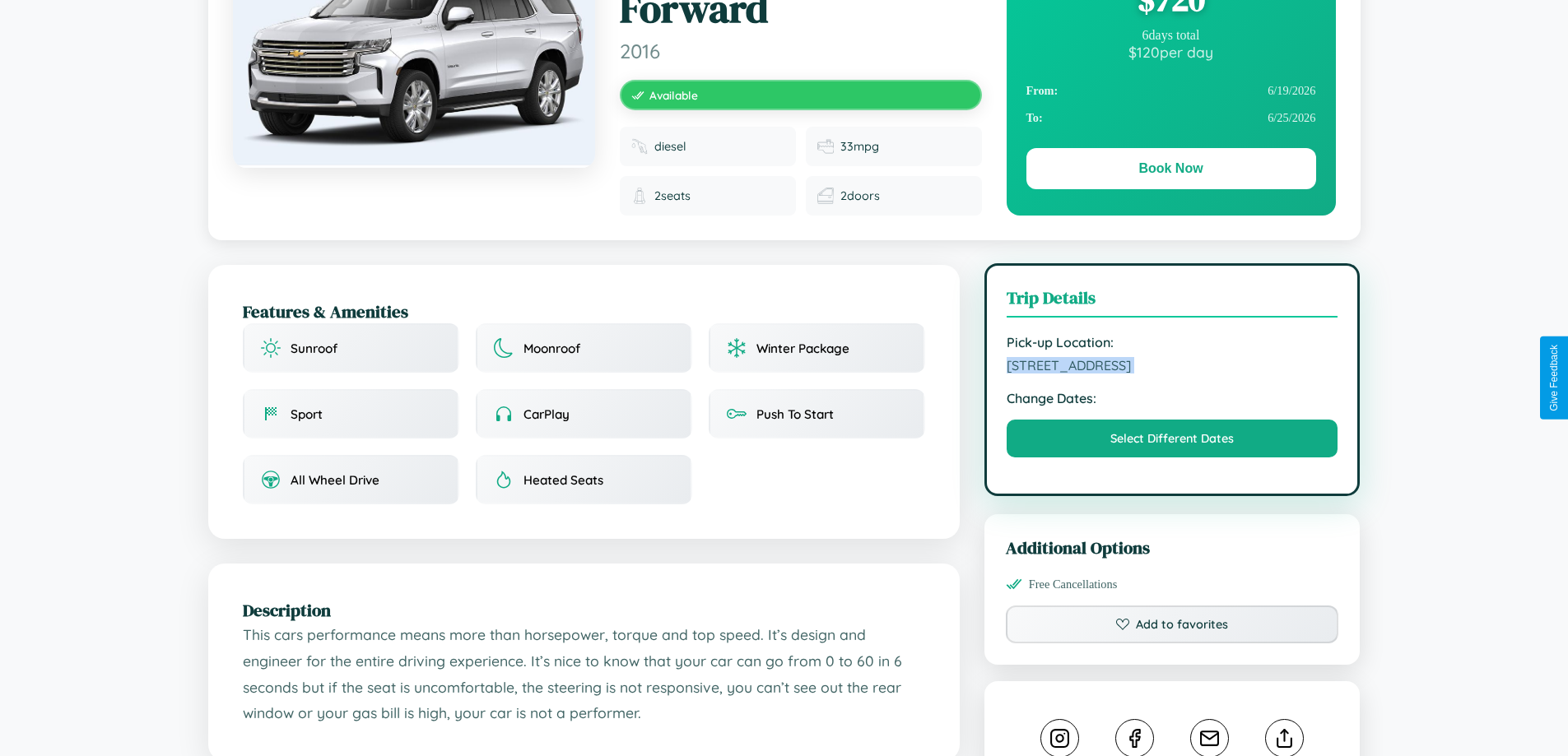
click at [1172, 374] on span "[STREET_ADDRESS]" at bounding box center [1172, 366] width 332 height 16
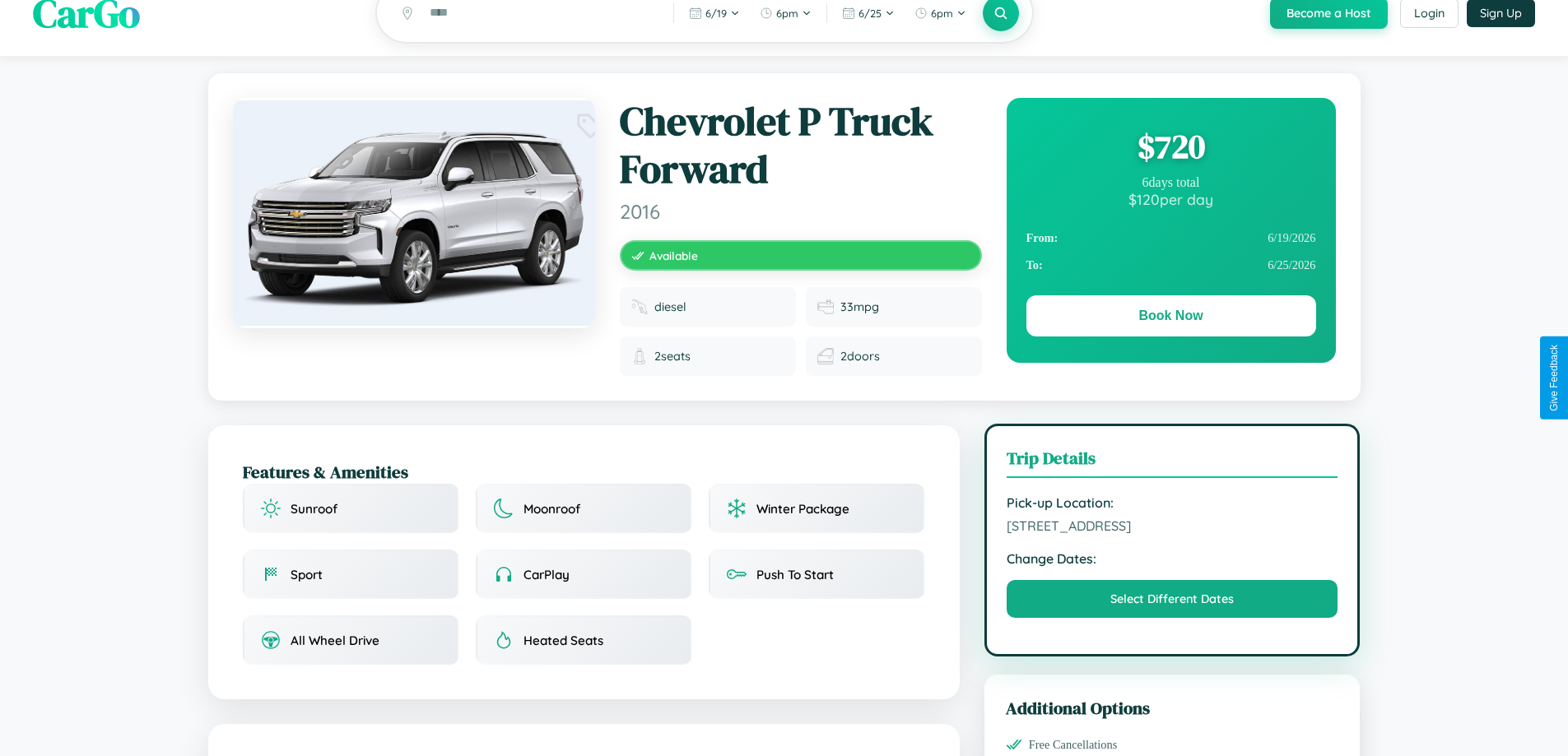
scroll to position [0, 0]
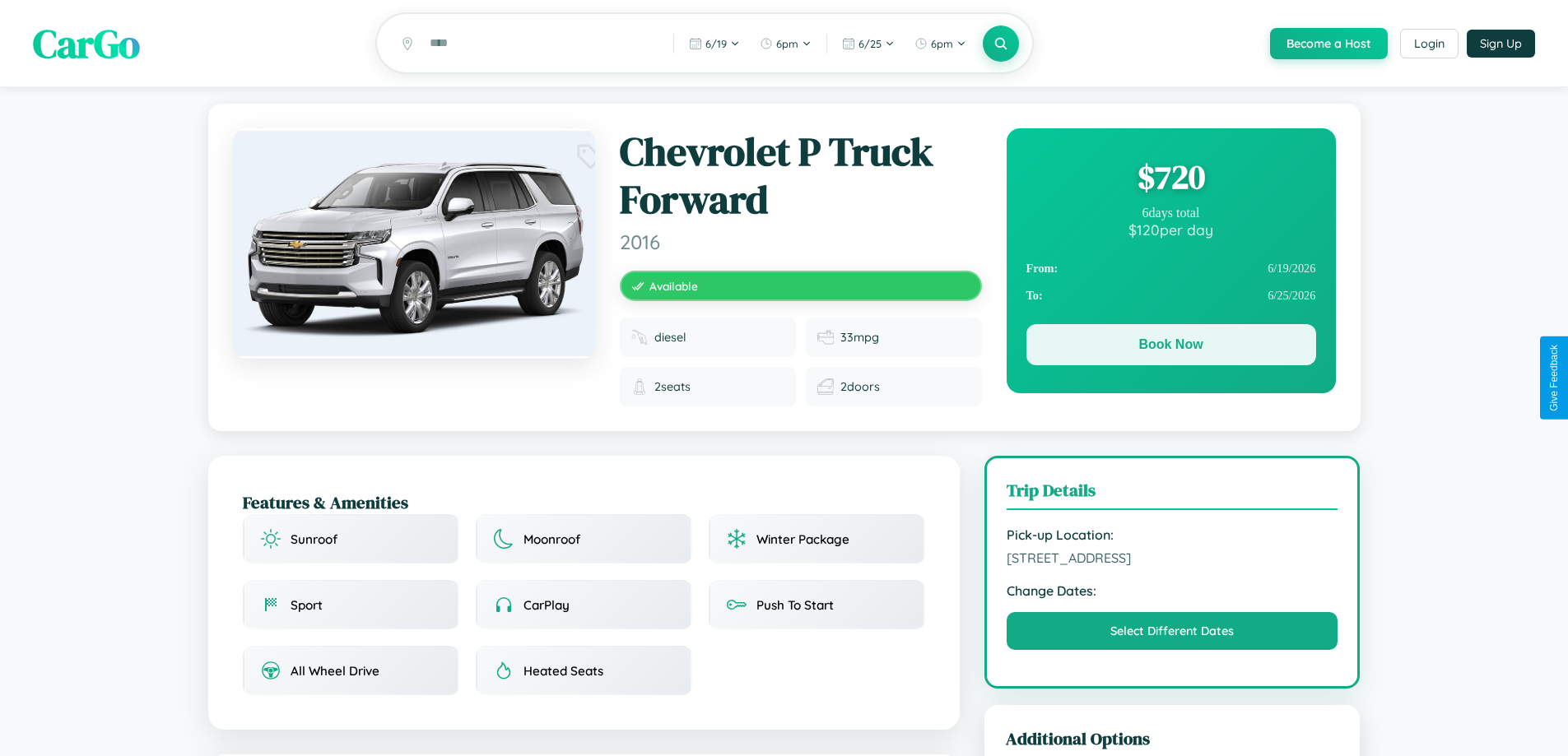
click at [1170, 347] on button "Book Now" at bounding box center [1171, 345] width 290 height 41
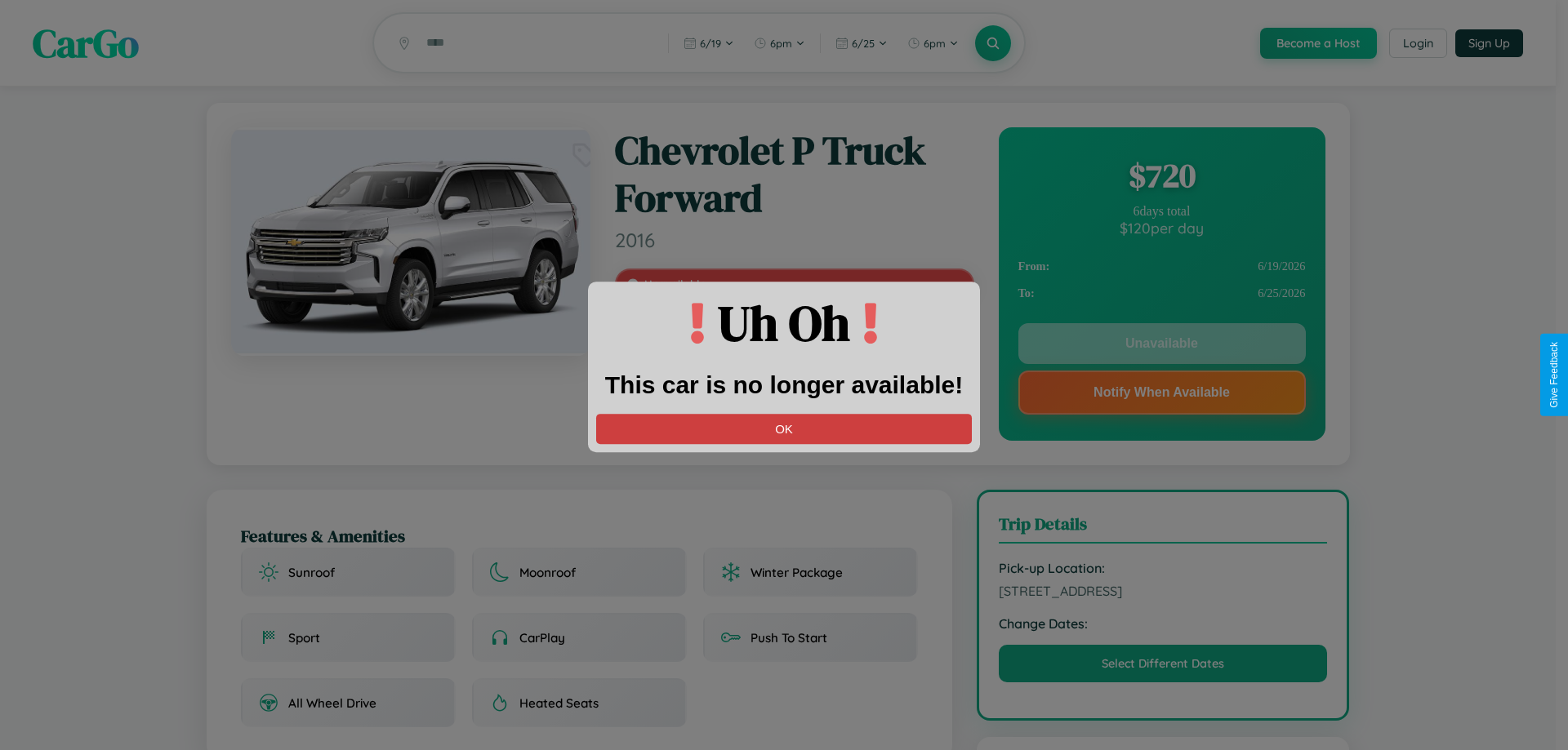
click at [784, 428] on button "OK" at bounding box center [784, 428] width 376 height 30
